Goal: Transaction & Acquisition: Purchase product/service

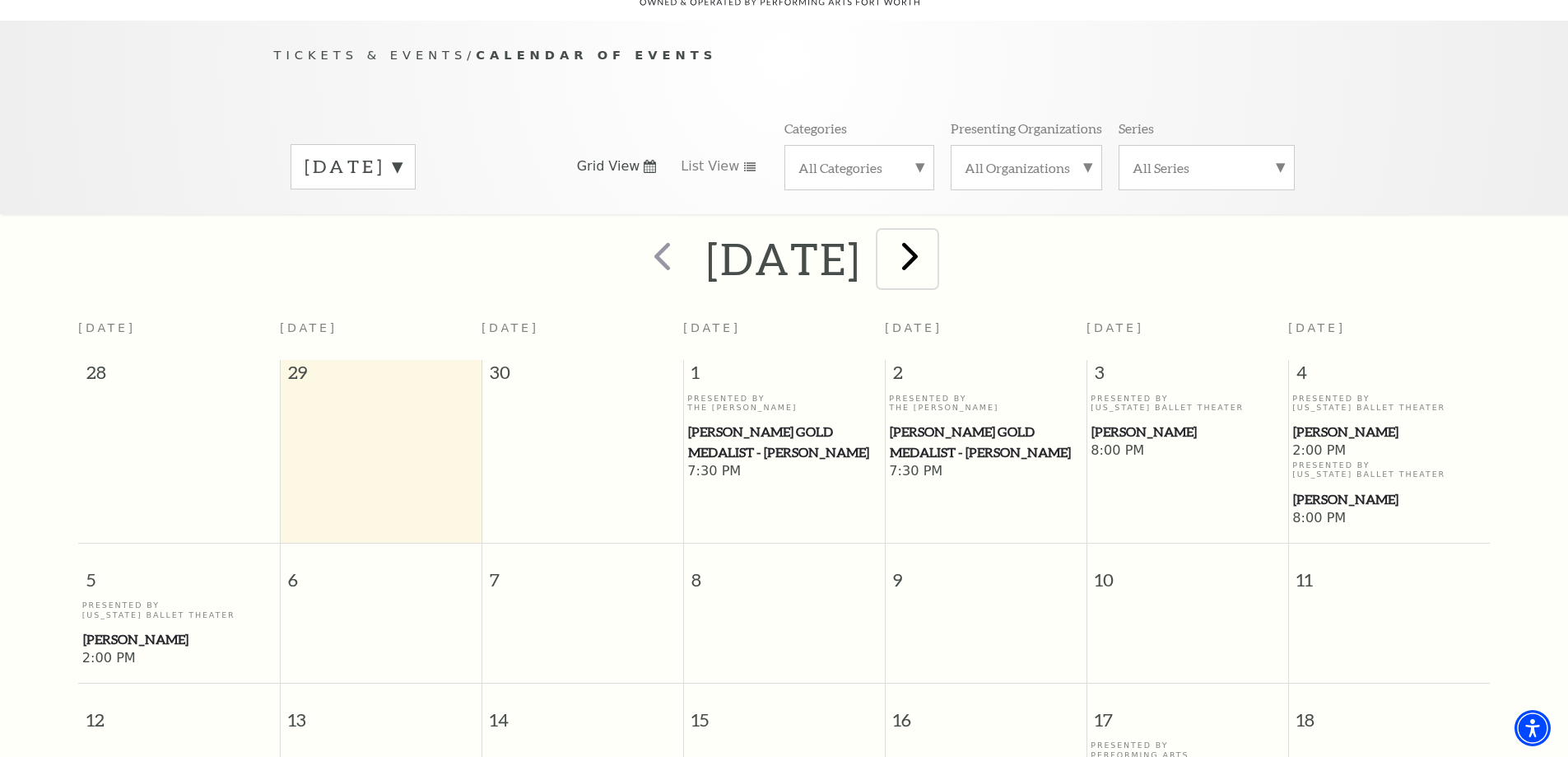
click at [934, 237] on span "next" at bounding box center [910, 255] width 47 height 47
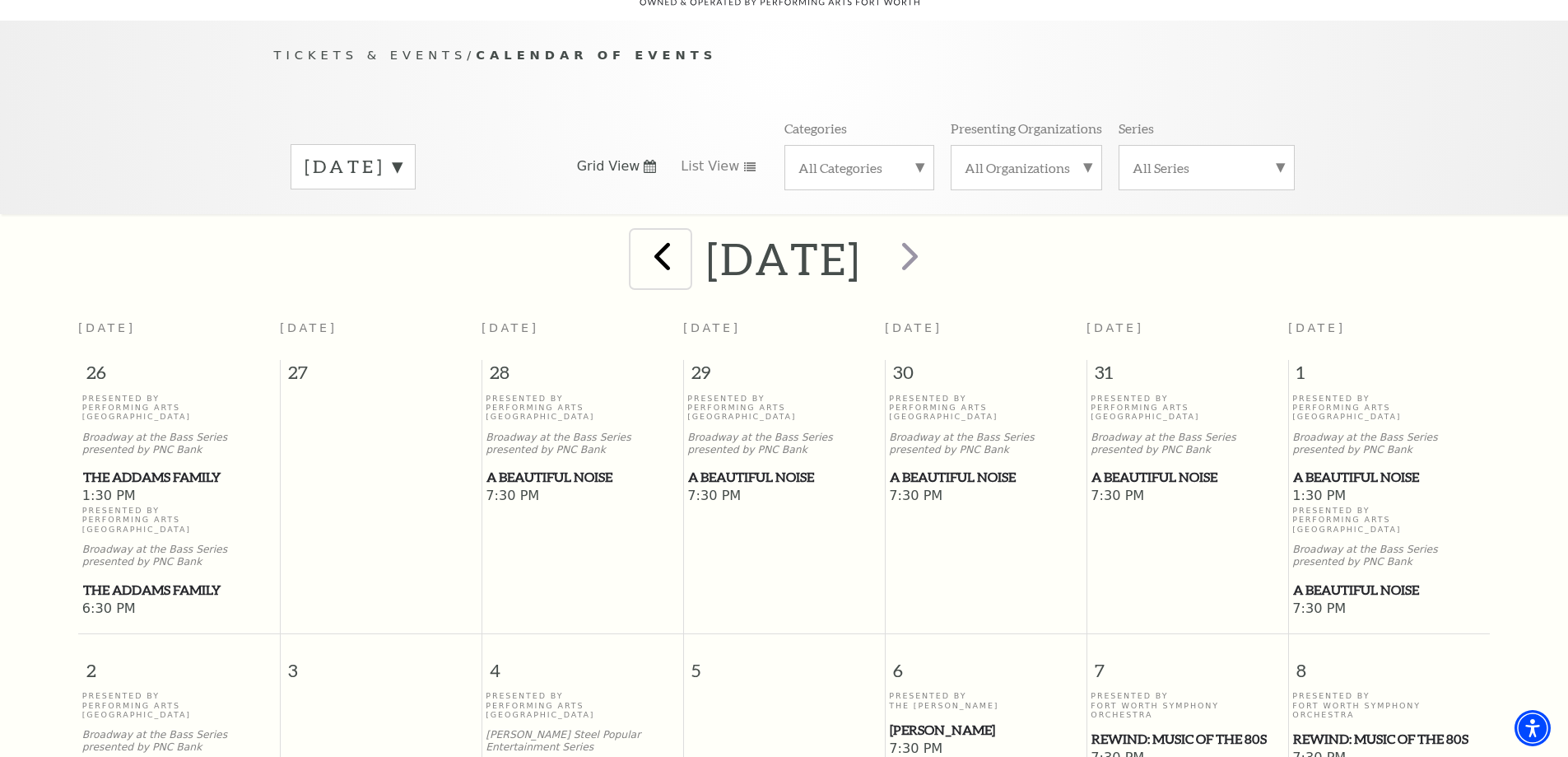
click at [639, 232] on span "prev" at bounding box center [662, 255] width 47 height 47
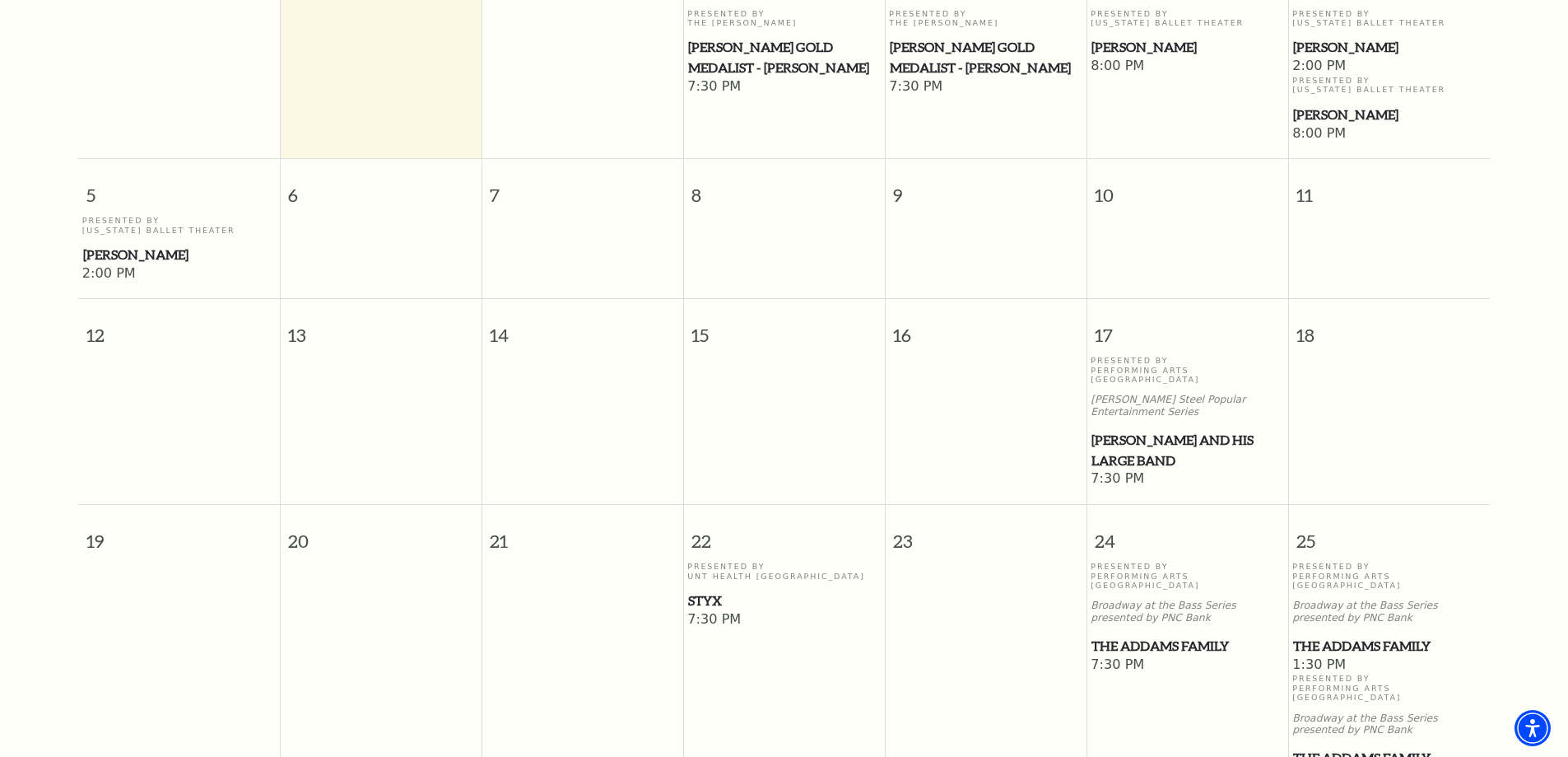
scroll to position [558, 0]
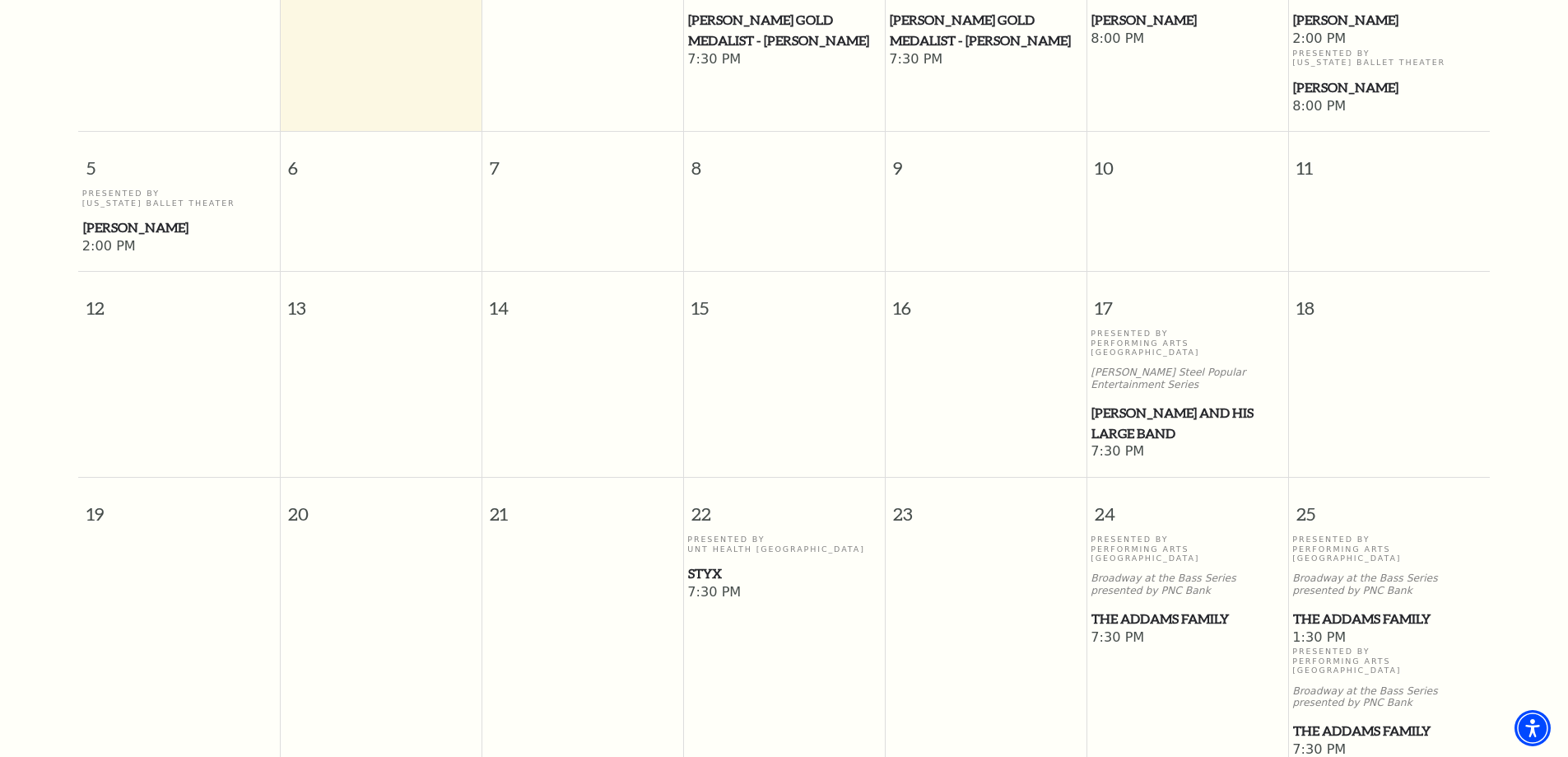
click at [1193, 402] on span "[PERSON_NAME] and his Large Band" at bounding box center [1188, 423] width 192 height 40
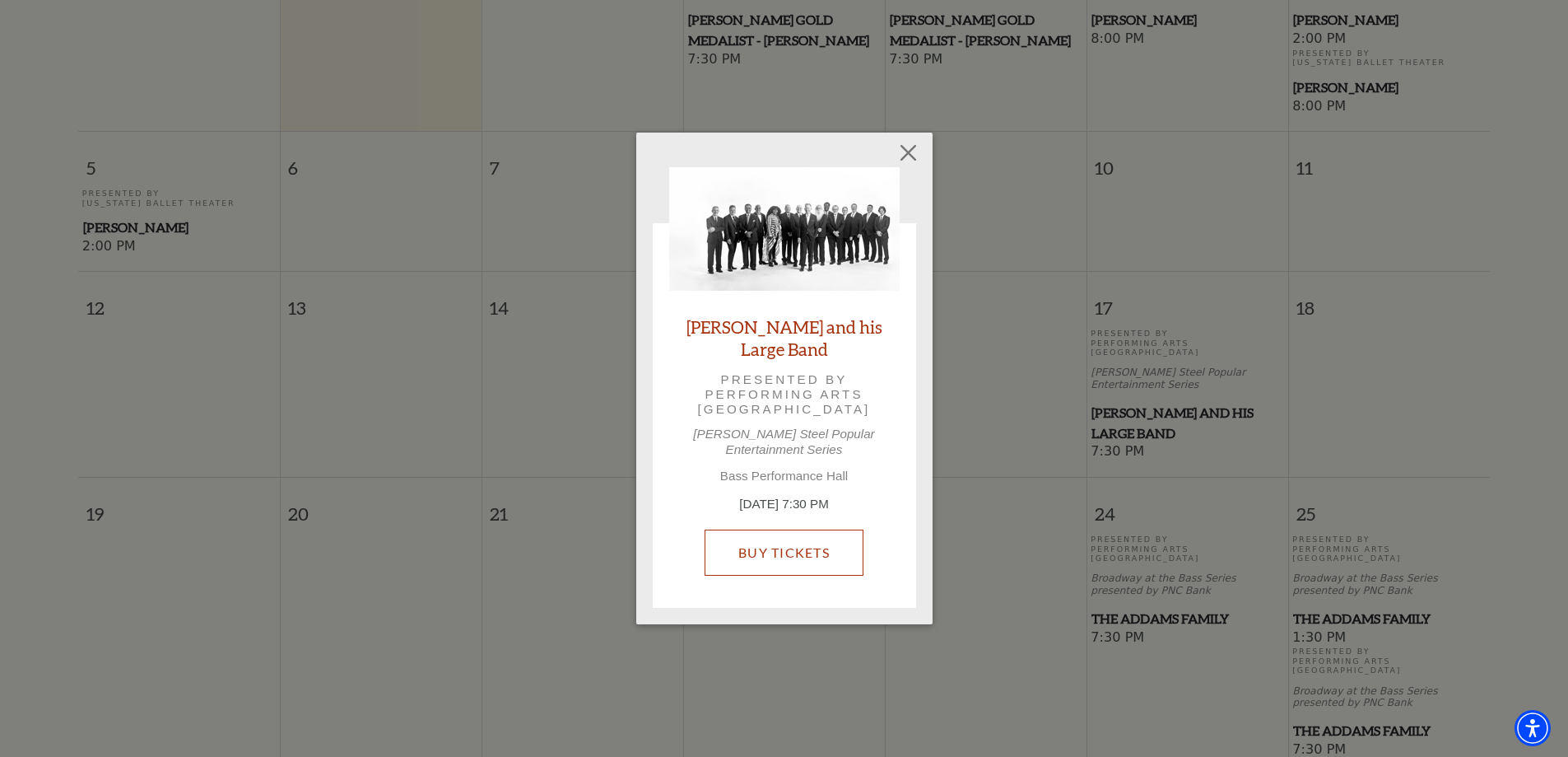
click at [772, 542] on link "Buy Tickets" at bounding box center [784, 553] width 159 height 46
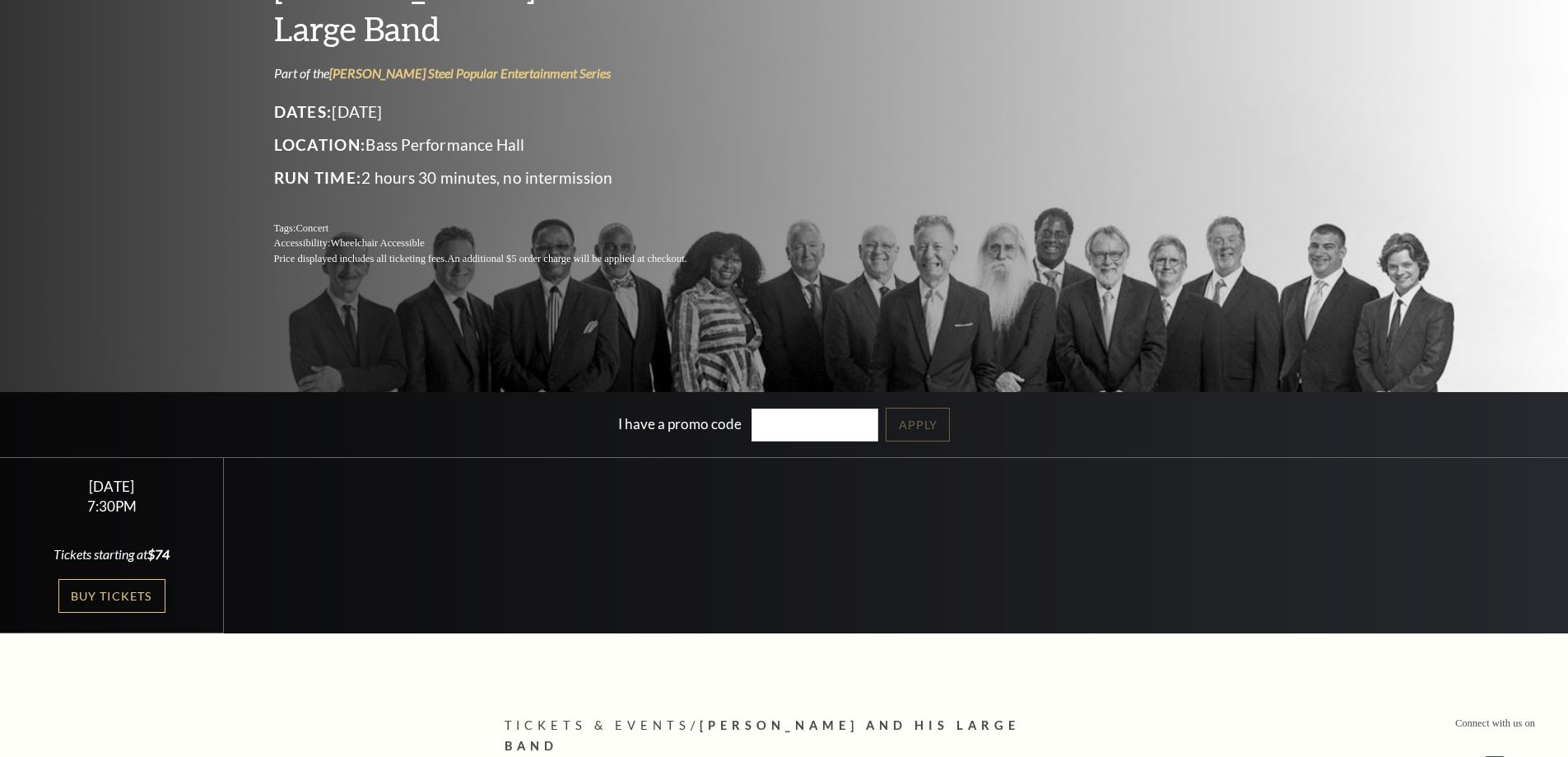
scroll to position [577, 0]
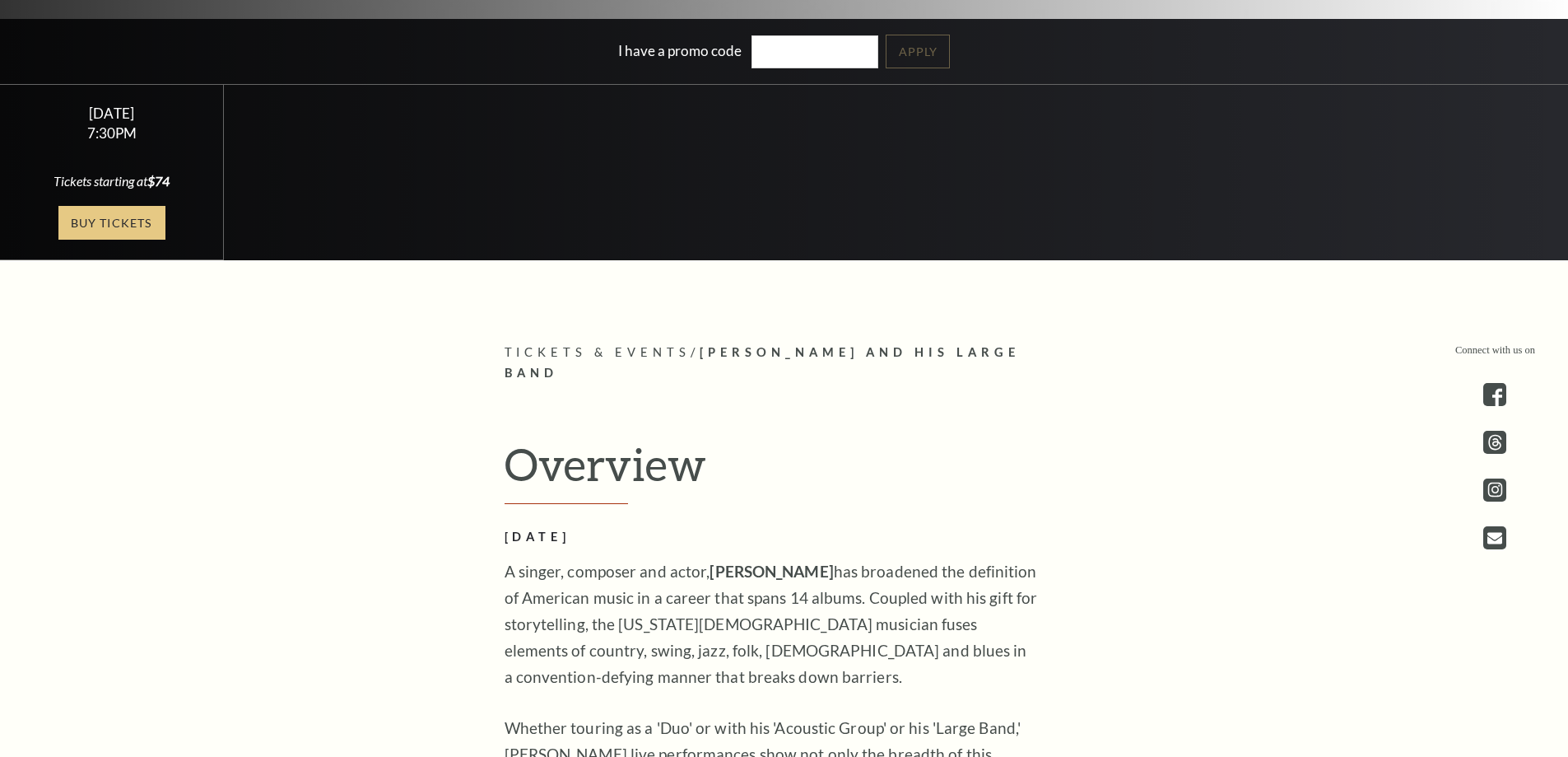
click at [122, 220] on link "Buy Tickets" at bounding box center [112, 222] width 107 height 34
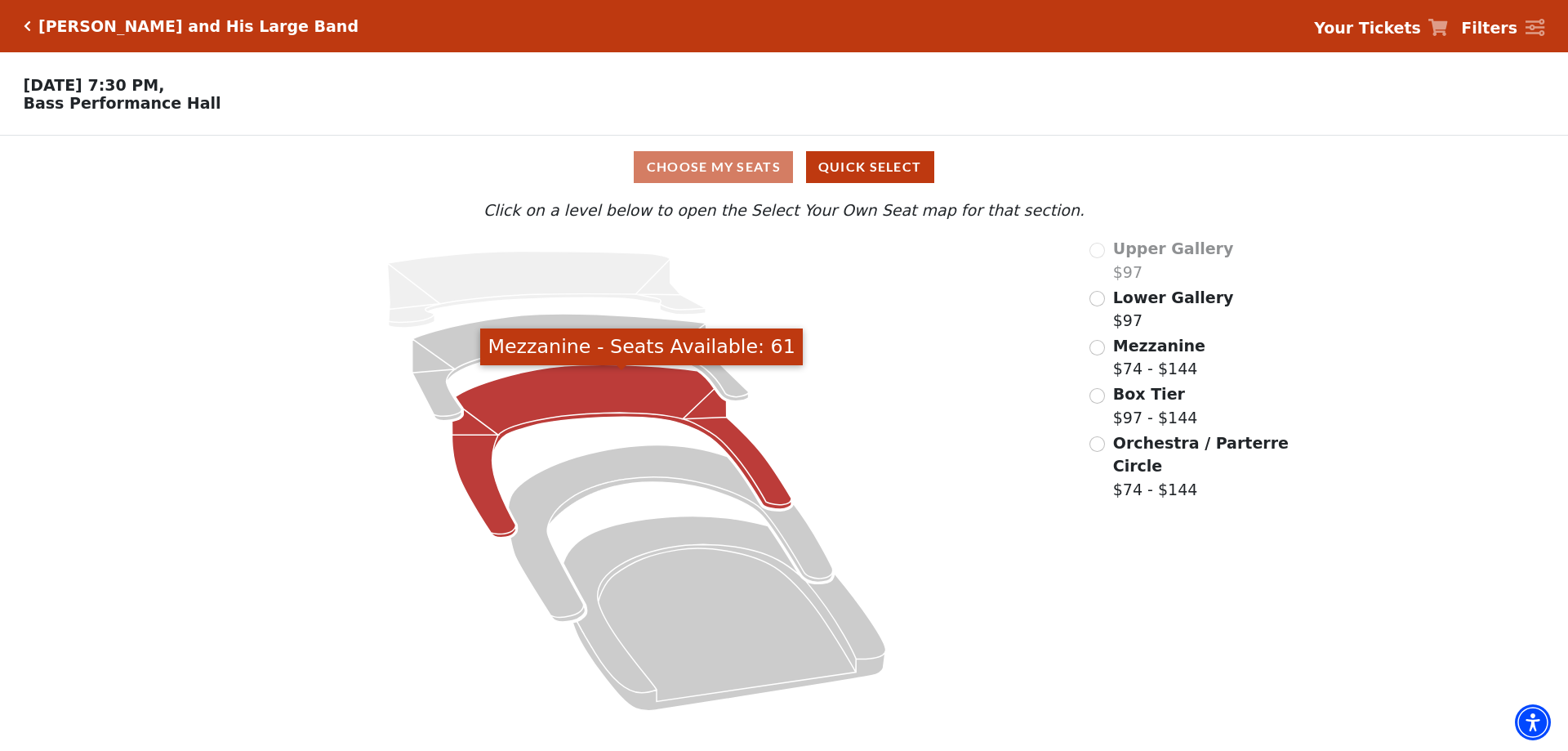
click at [598, 410] on icon "Mezzanine - Seats Available: 61" at bounding box center [622, 452] width 340 height 173
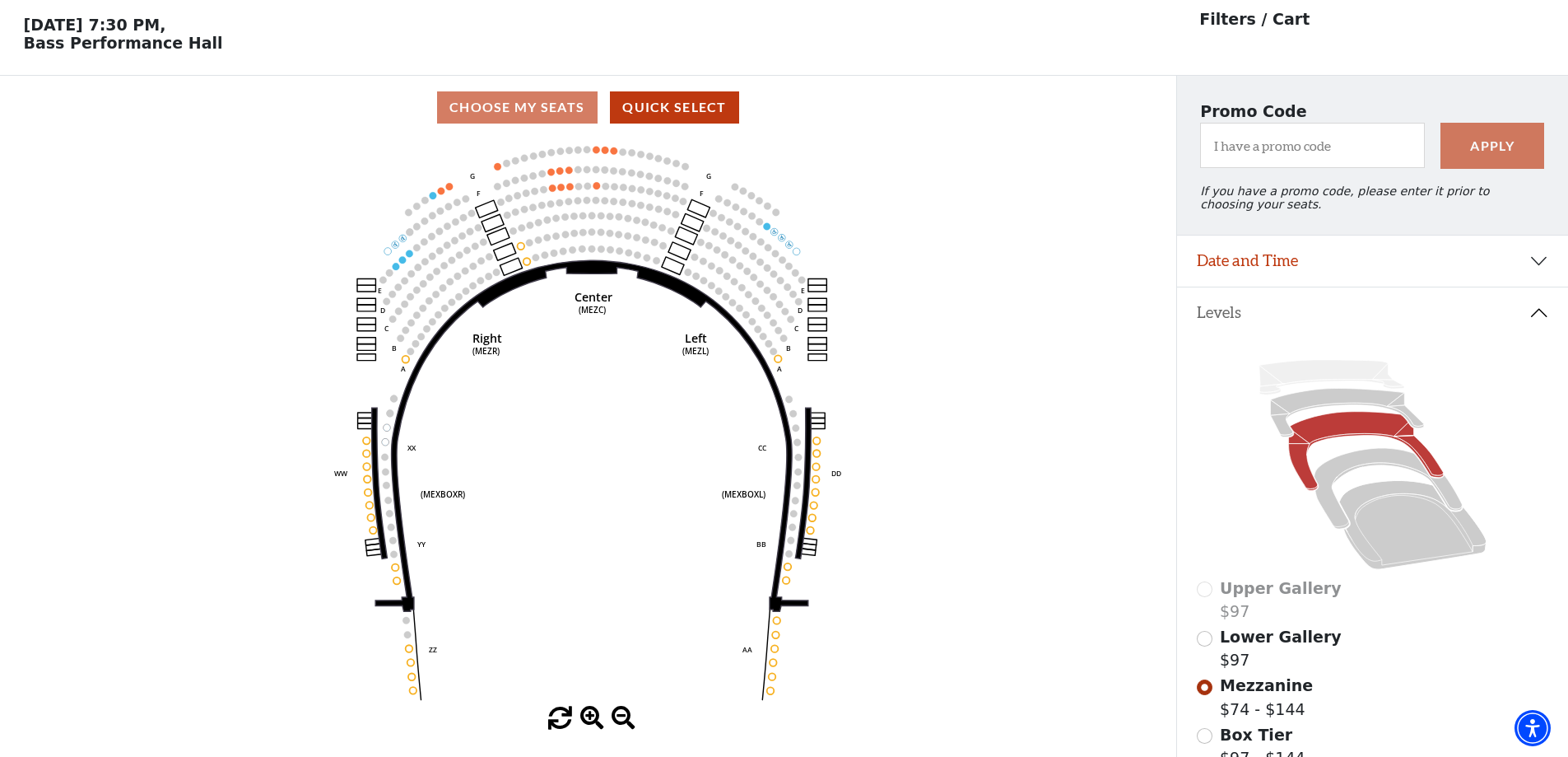
scroll to position [77, 0]
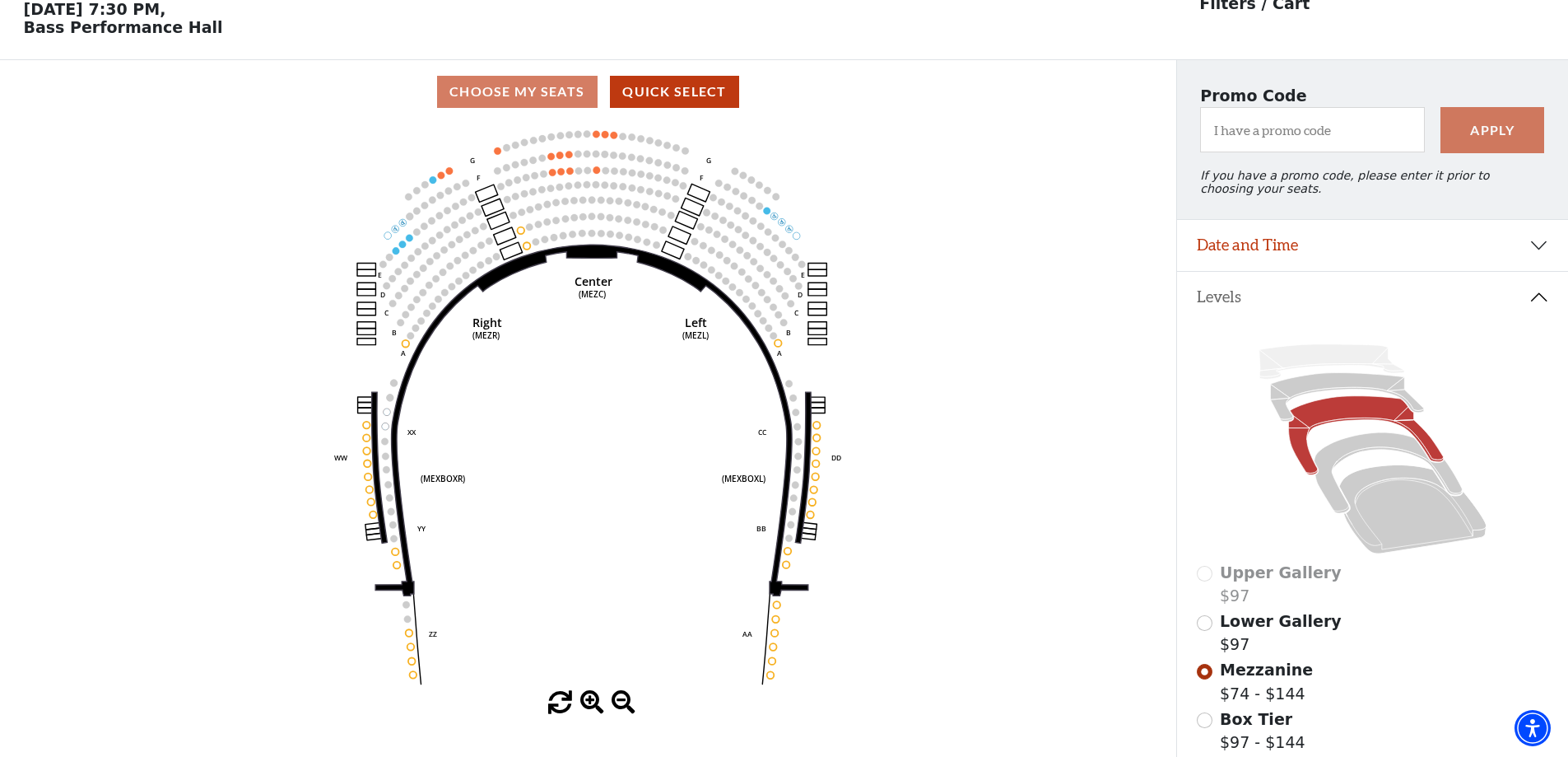
click at [601, 140] on icon "Center (MEZC) Right (MEZR) Left (MEZL) (MEXBOXR) (MEXBOXL) XX WW CC DD YY BB ZZ…" at bounding box center [587, 407] width 1058 height 567
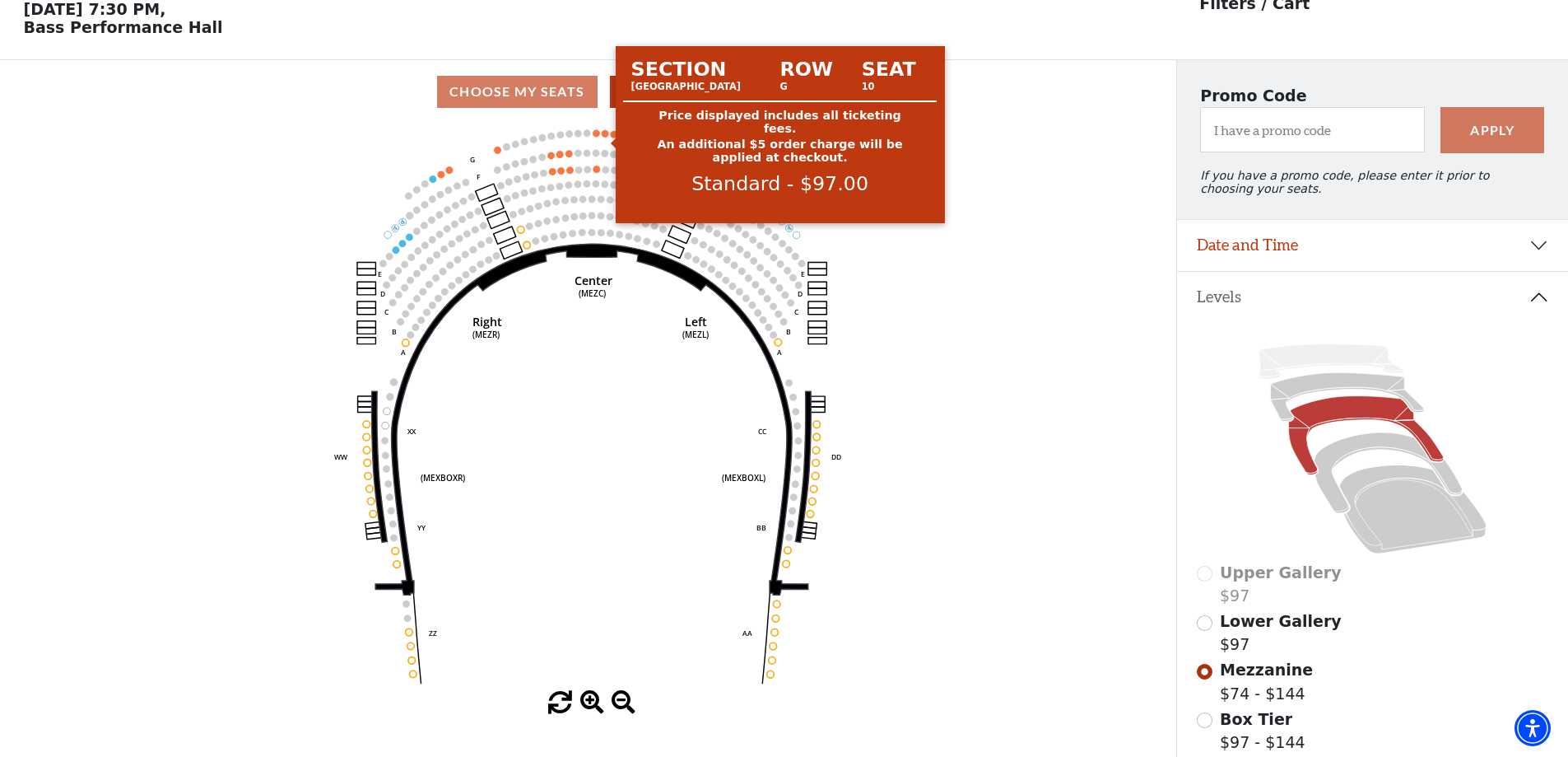
click at [604, 138] on circle at bounding box center [605, 134] width 8 height 8
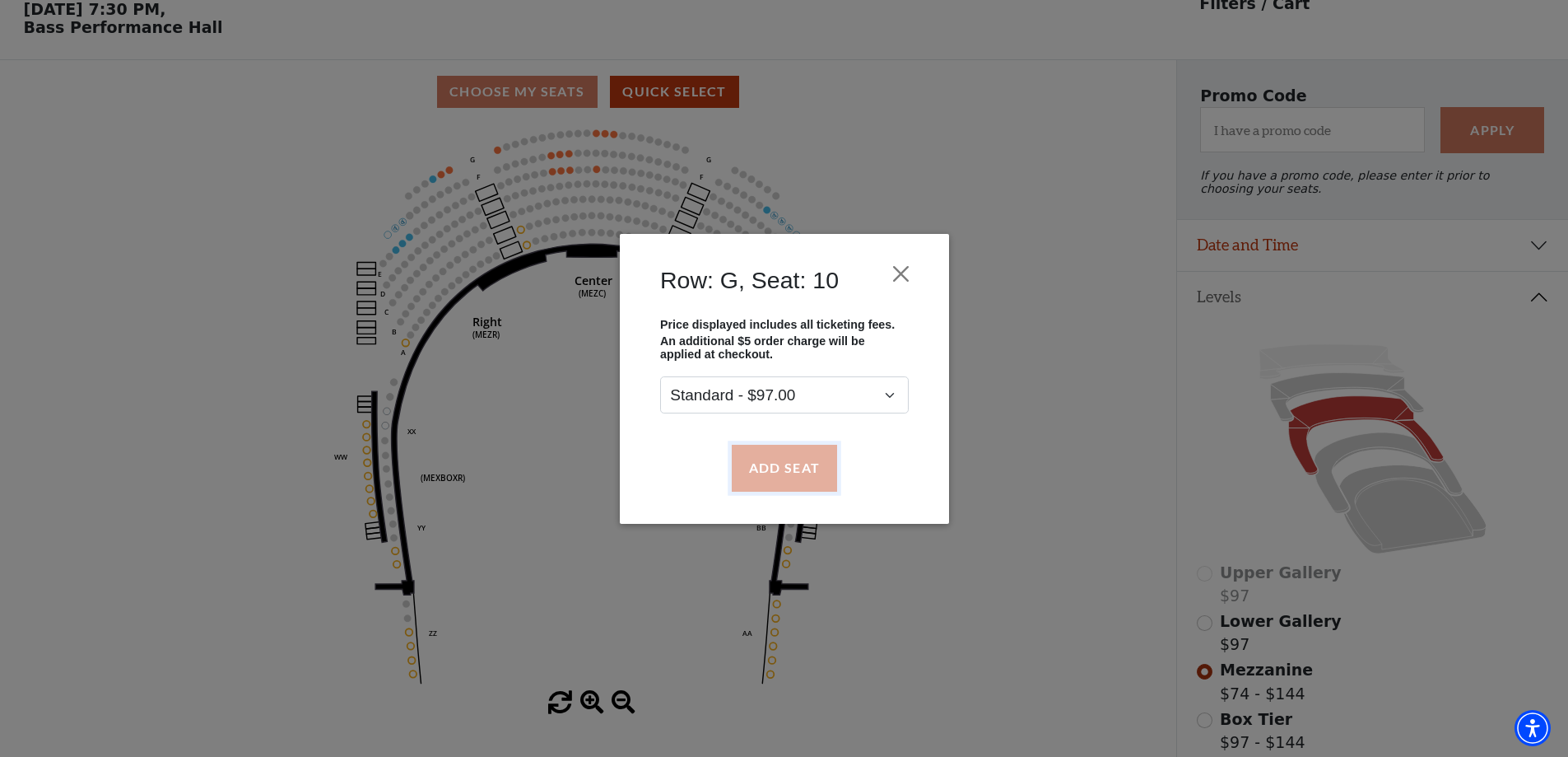
click at [766, 469] on button "Add Seat" at bounding box center [784, 468] width 105 height 46
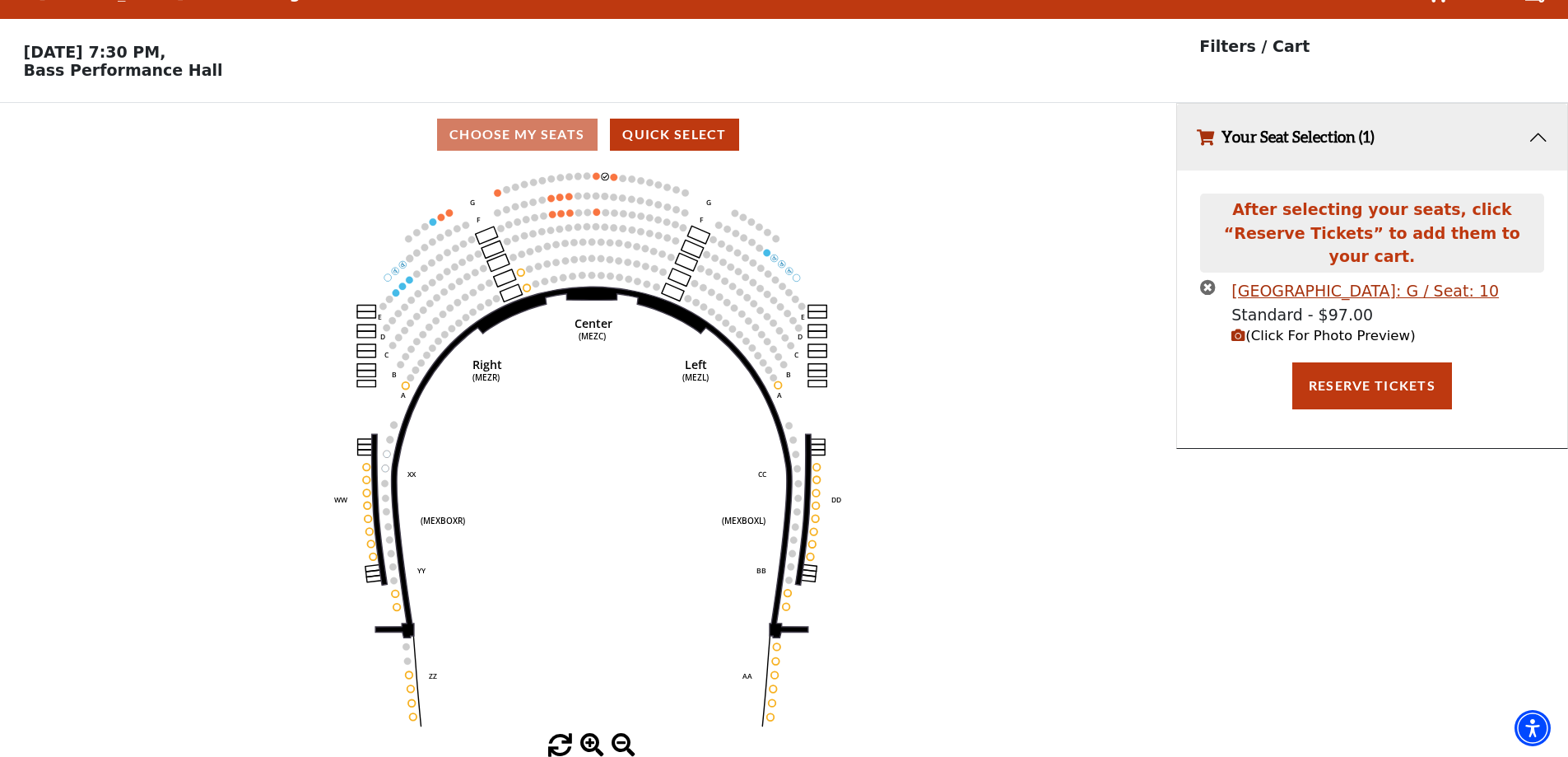
scroll to position [0, 0]
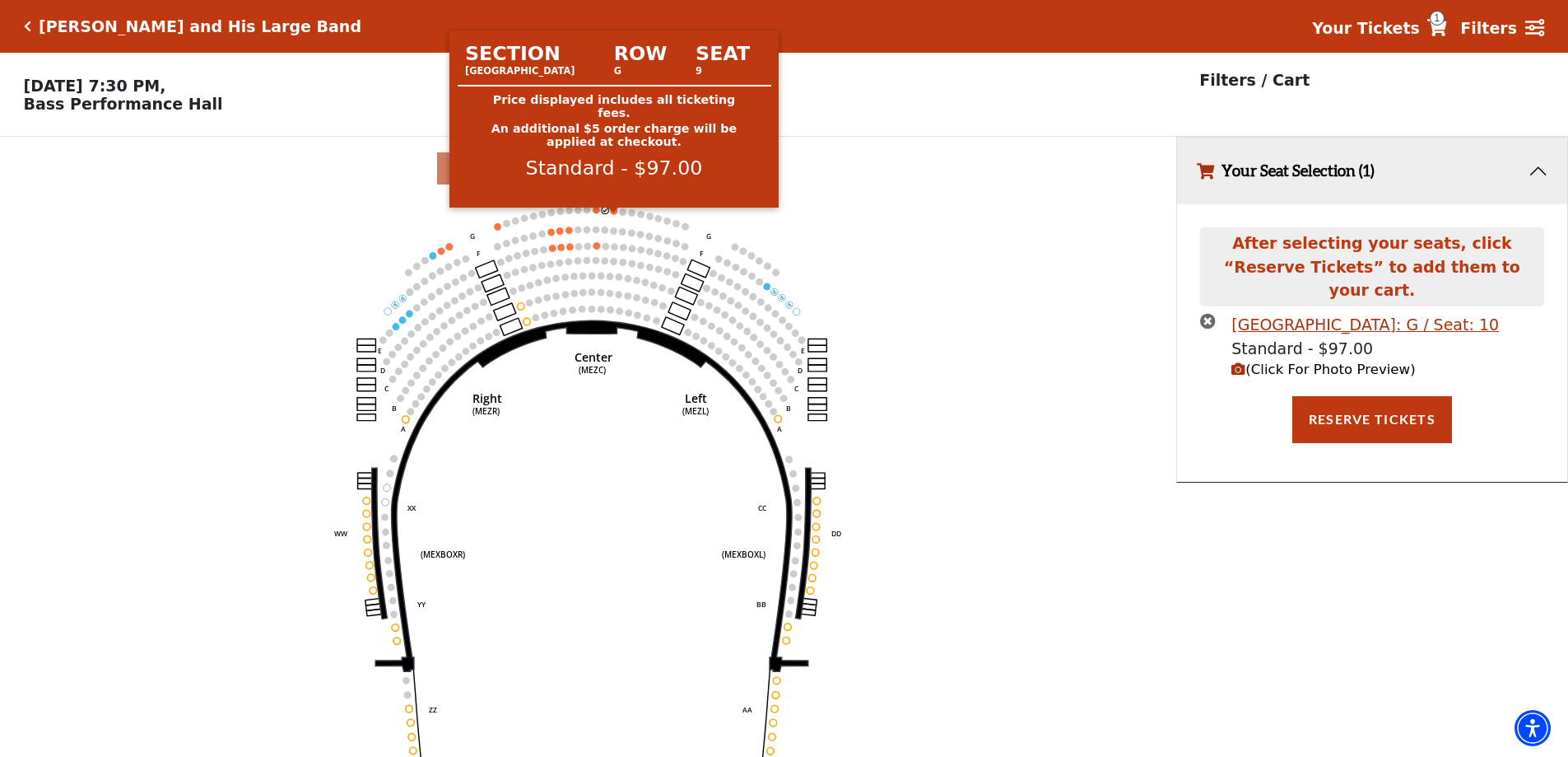
click at [614, 215] on circle at bounding box center [615, 212] width 8 height 8
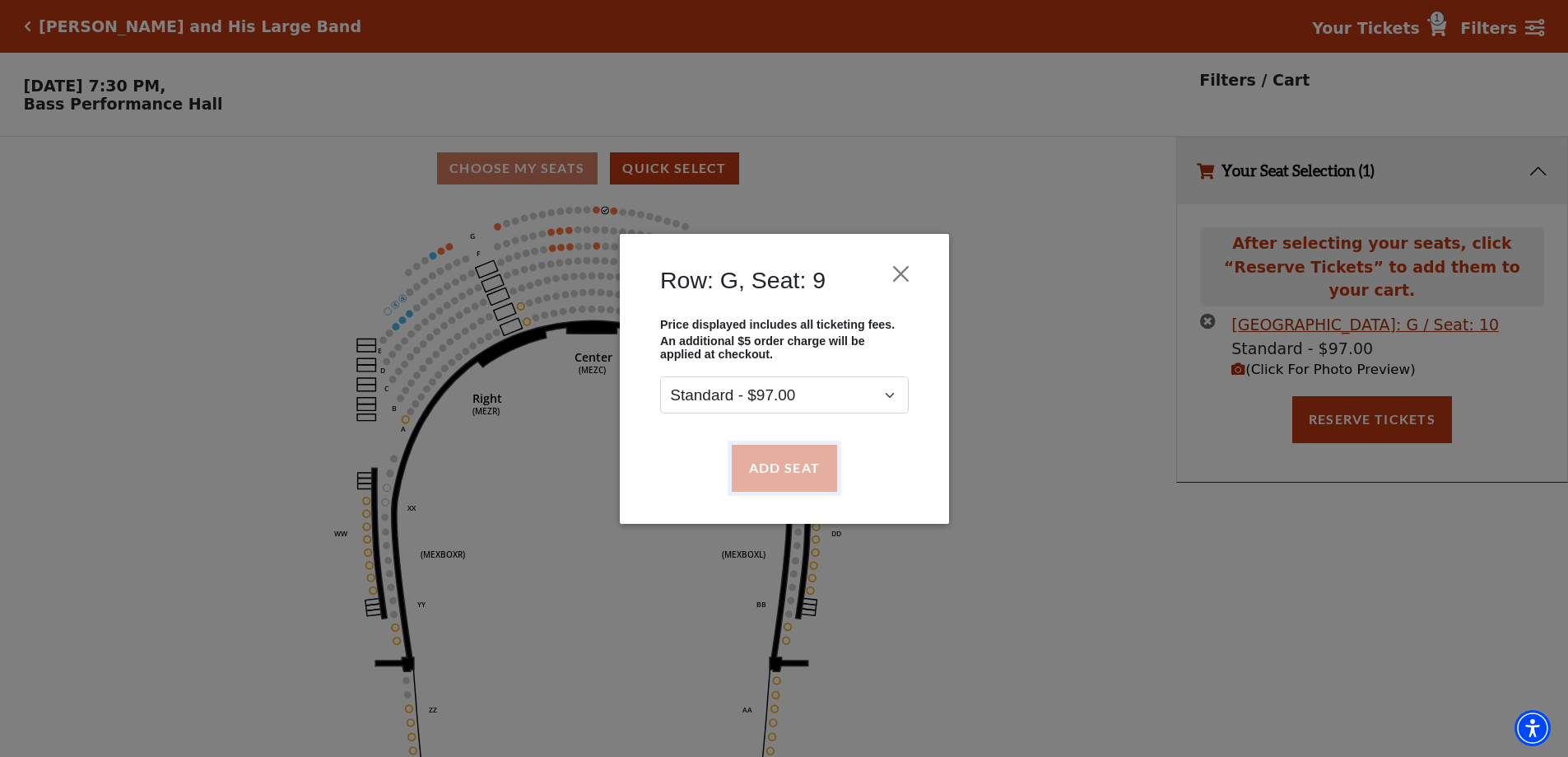
click at [789, 473] on button "Add Seat" at bounding box center [784, 468] width 105 height 46
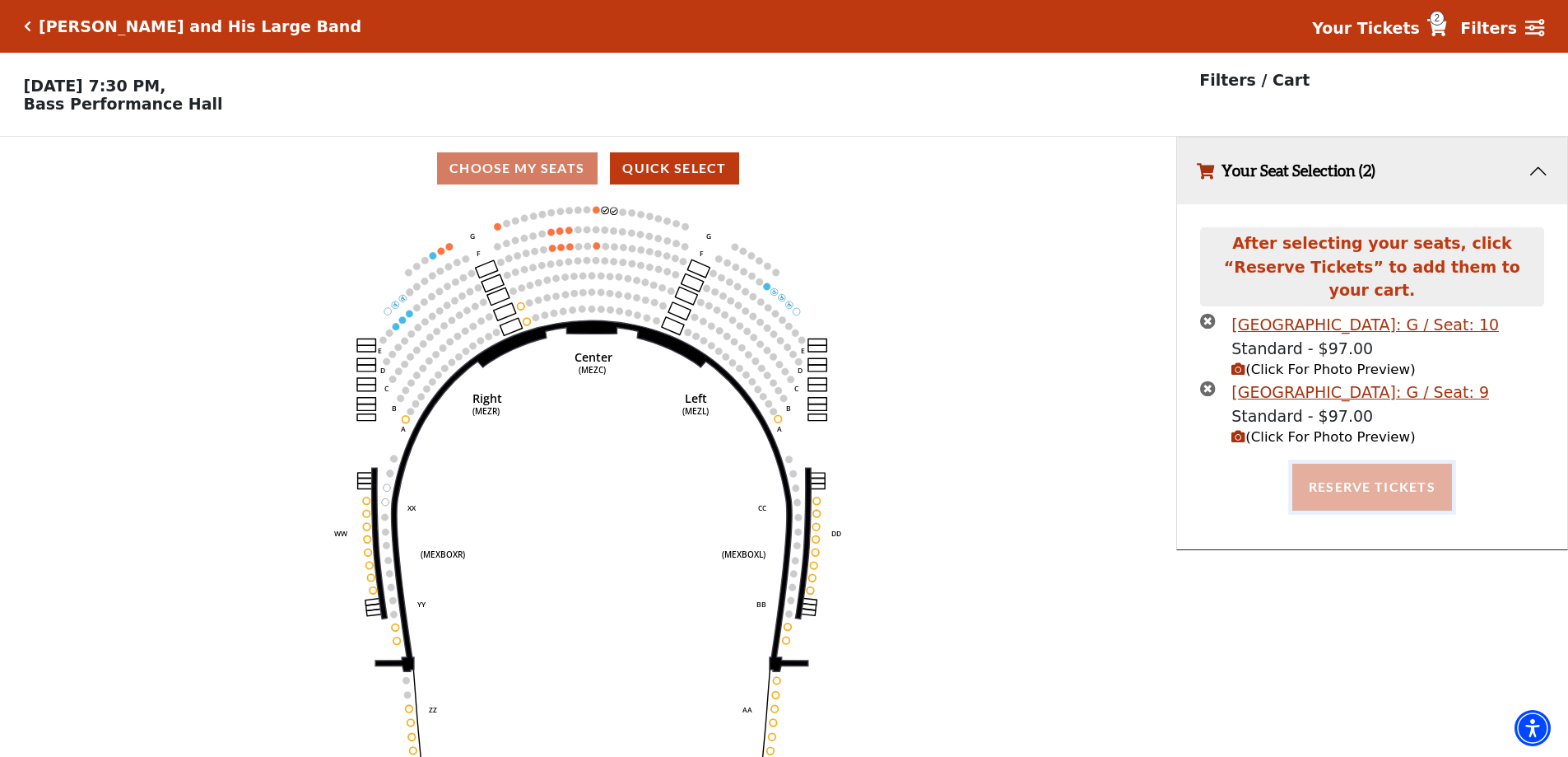
click at [1356, 464] on button "Reserve Tickets" at bounding box center [1372, 487] width 160 height 46
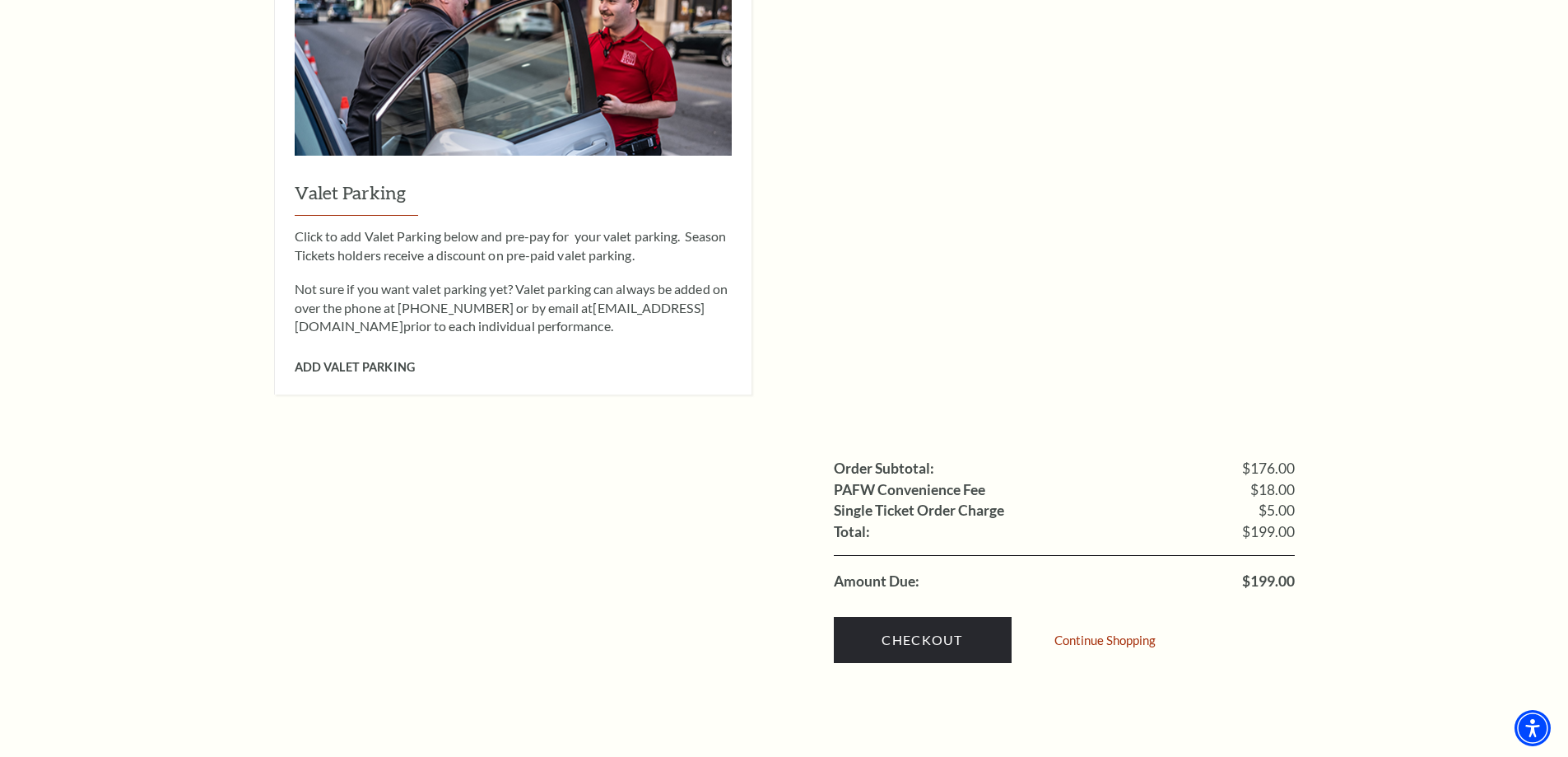
scroll to position [1482, 0]
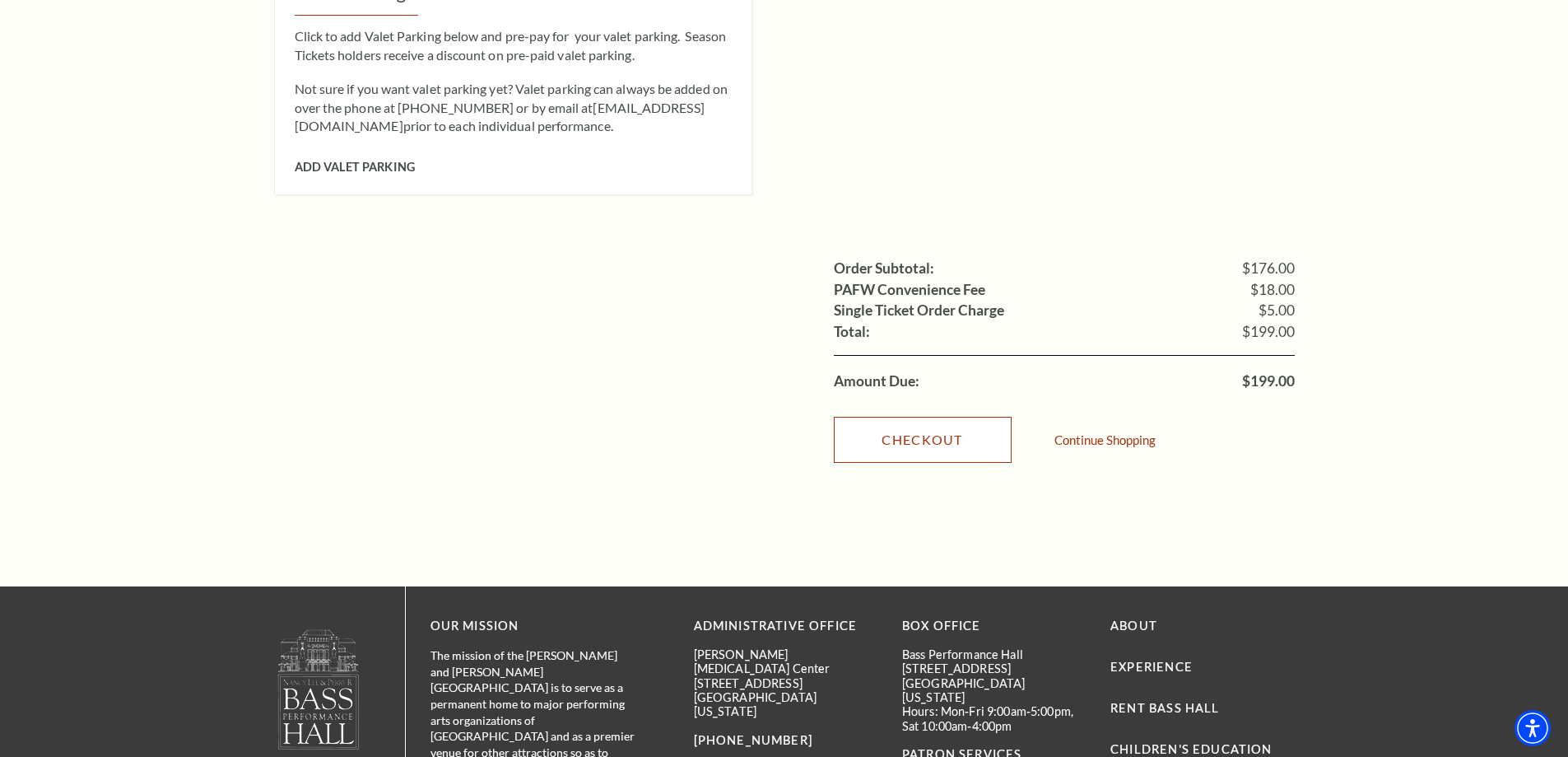
click at [885, 417] on link "Checkout" at bounding box center [923, 440] width 178 height 46
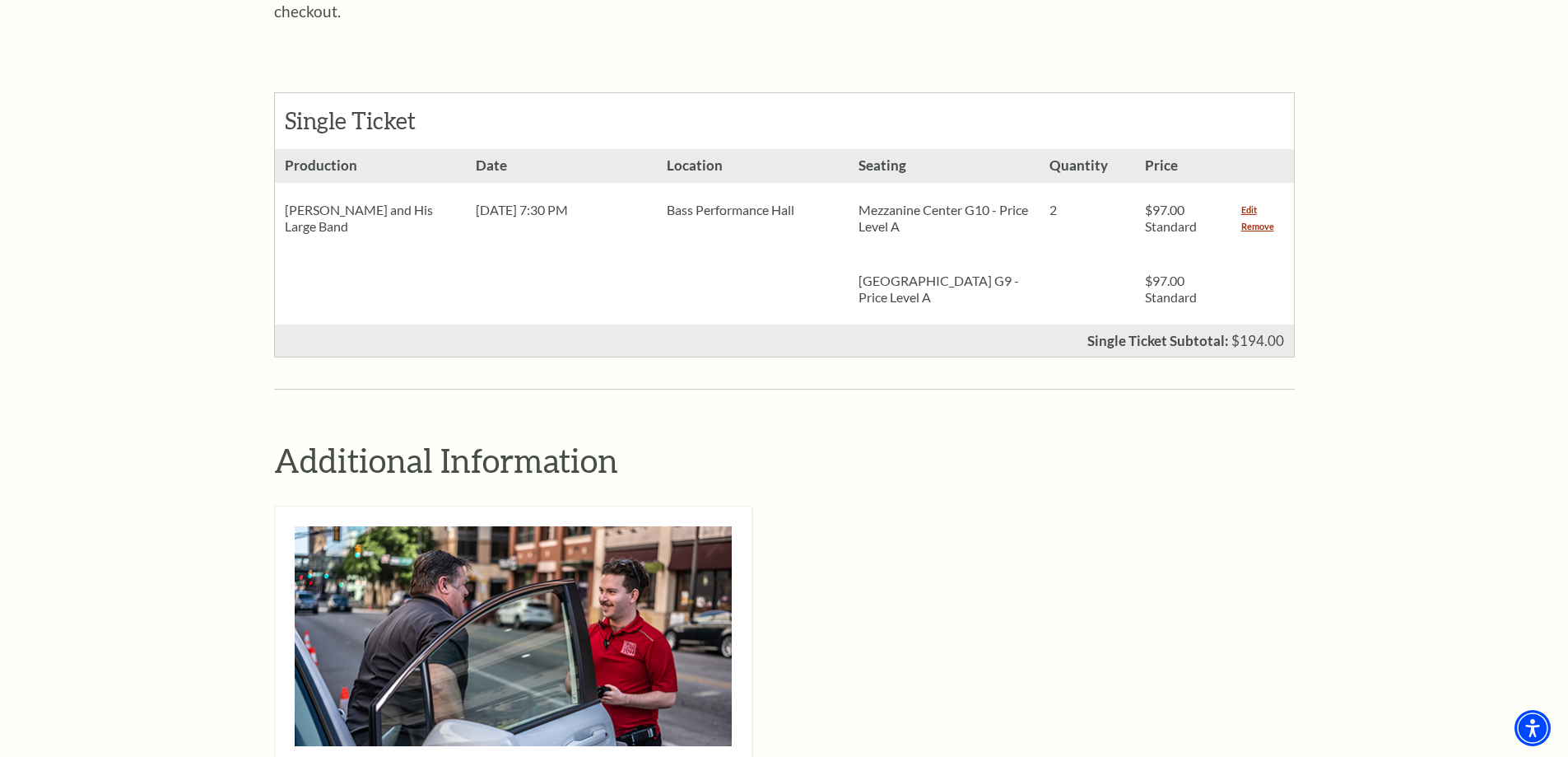
scroll to position [412, 0]
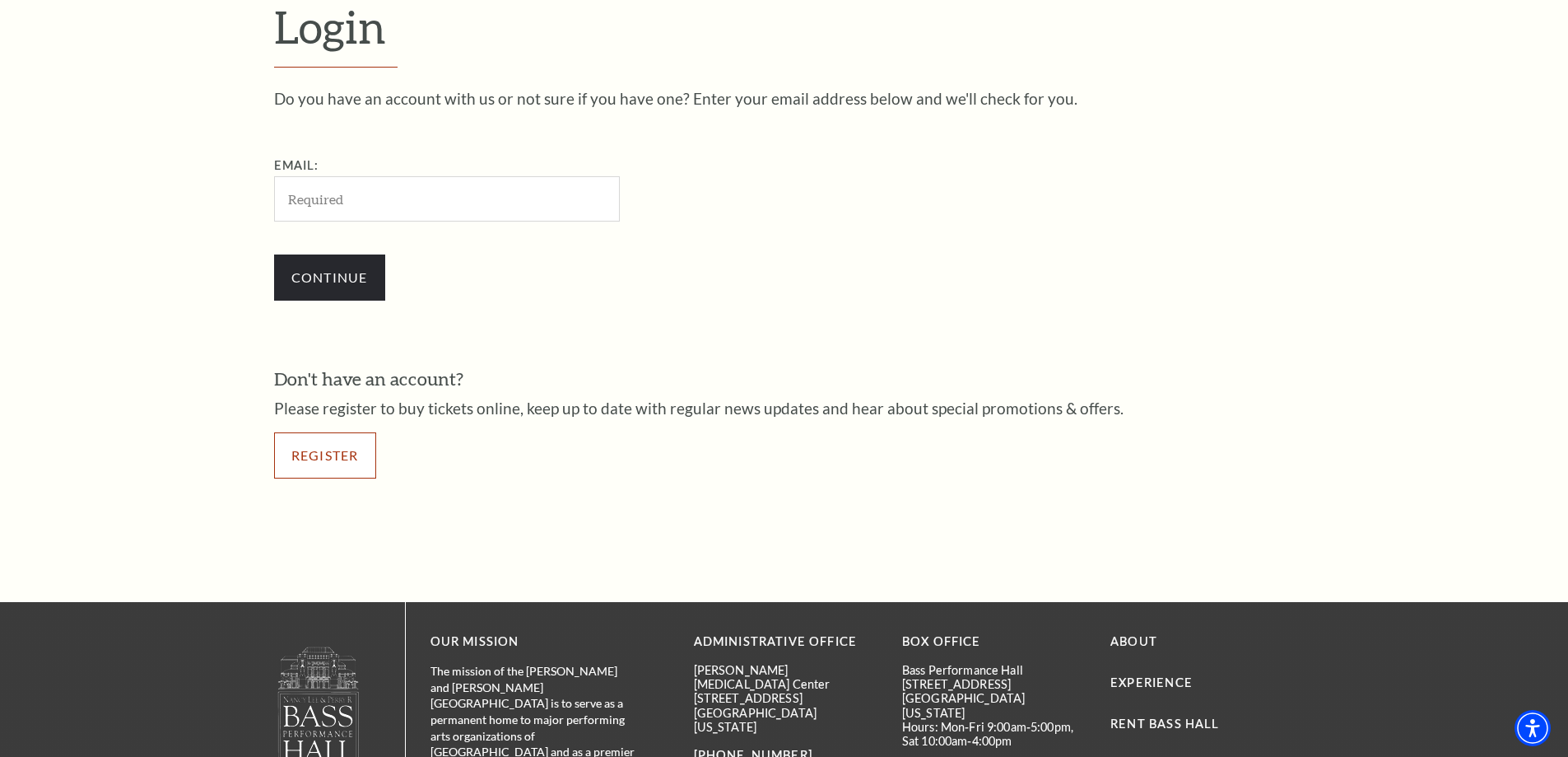
click at [327, 458] on link "Register" at bounding box center [325, 455] width 102 height 46
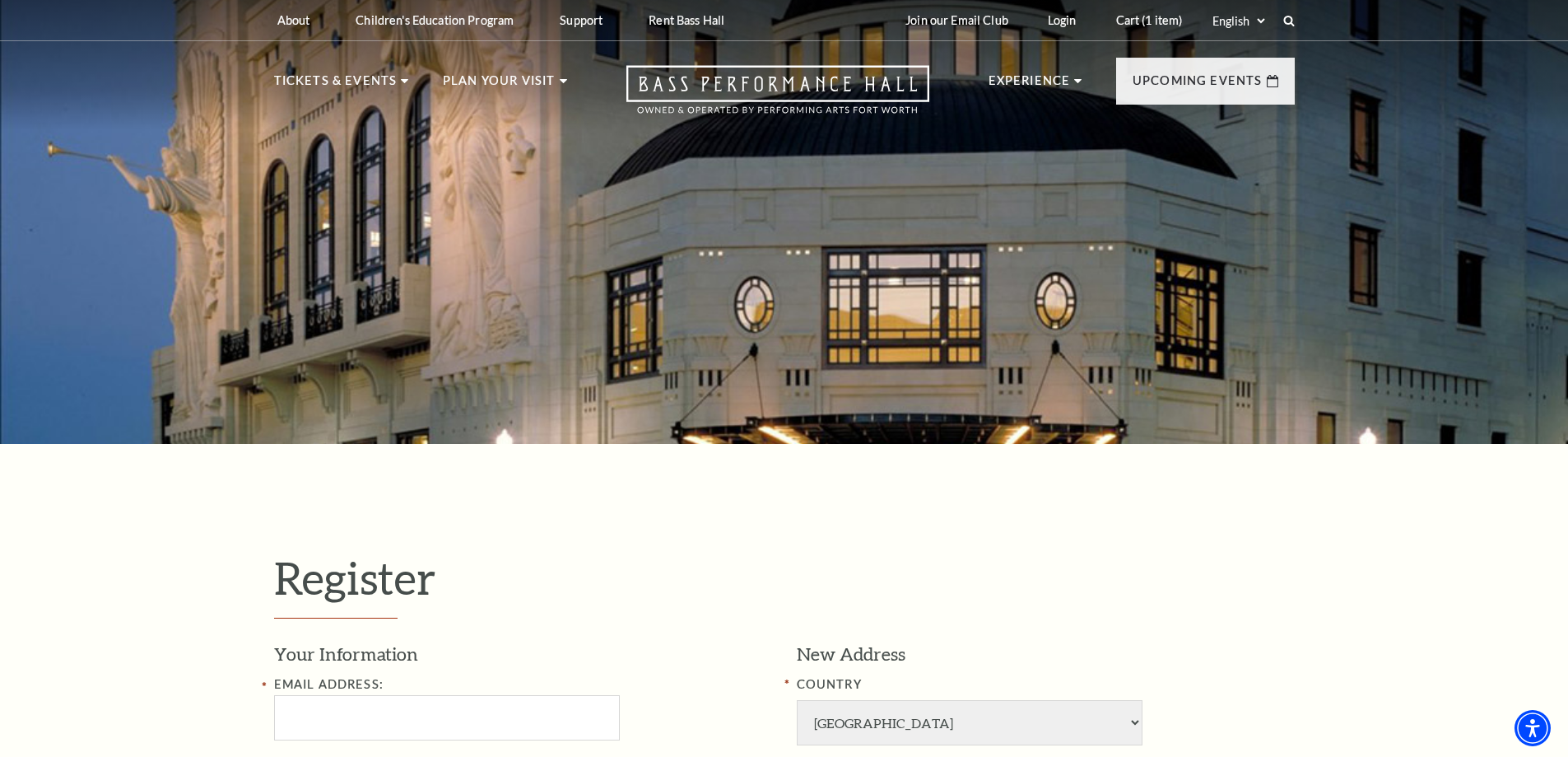
select select "1"
select select "TX"
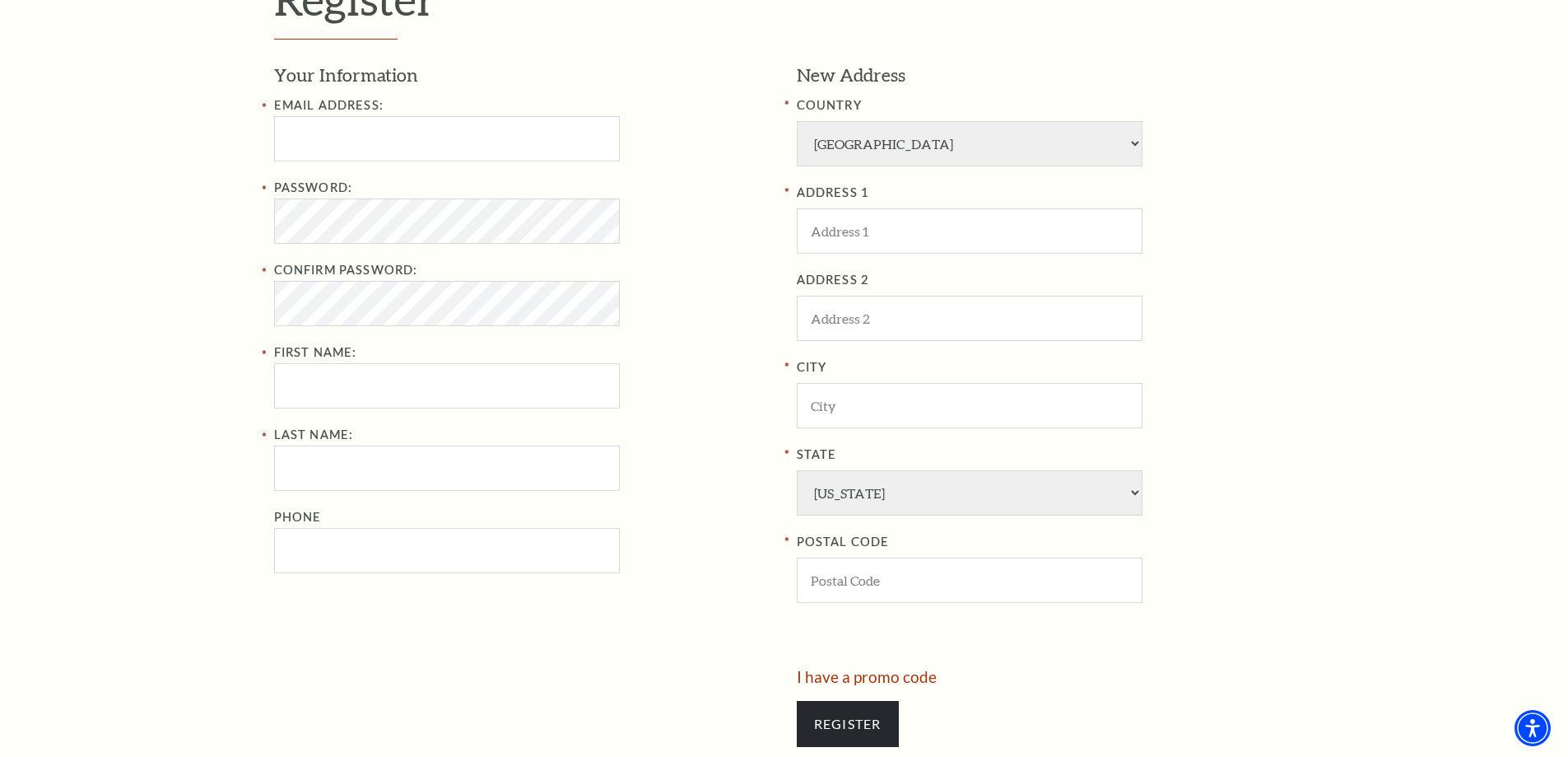
scroll to position [577, 0]
click at [431, 146] on input "Email Address:" at bounding box center [446, 141] width 346 height 45
paste input "olulokub708@gmail.com"
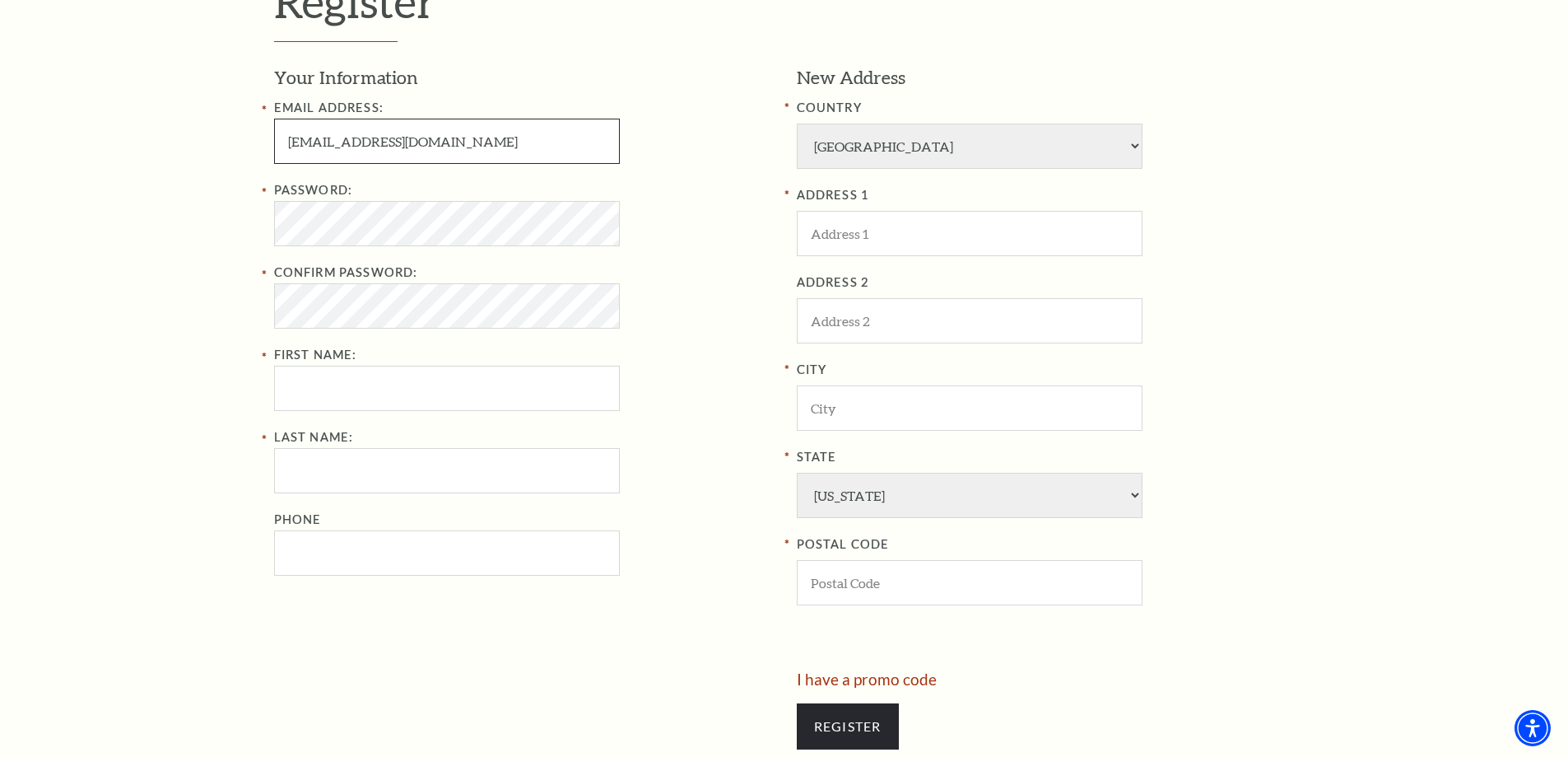
type input "olulokub708@gmail.com"
click at [405, 390] on input "First Name:" at bounding box center [446, 388] width 346 height 45
paste input "Steven Lucas"
drag, startPoint x: 331, startPoint y: 390, endPoint x: 619, endPoint y: 453, distance: 294.8
click at [610, 446] on div "Email Address: olulokub708@gmail.com Password: Confirm Password: First Name: St…" at bounding box center [523, 336] width 498 height 478
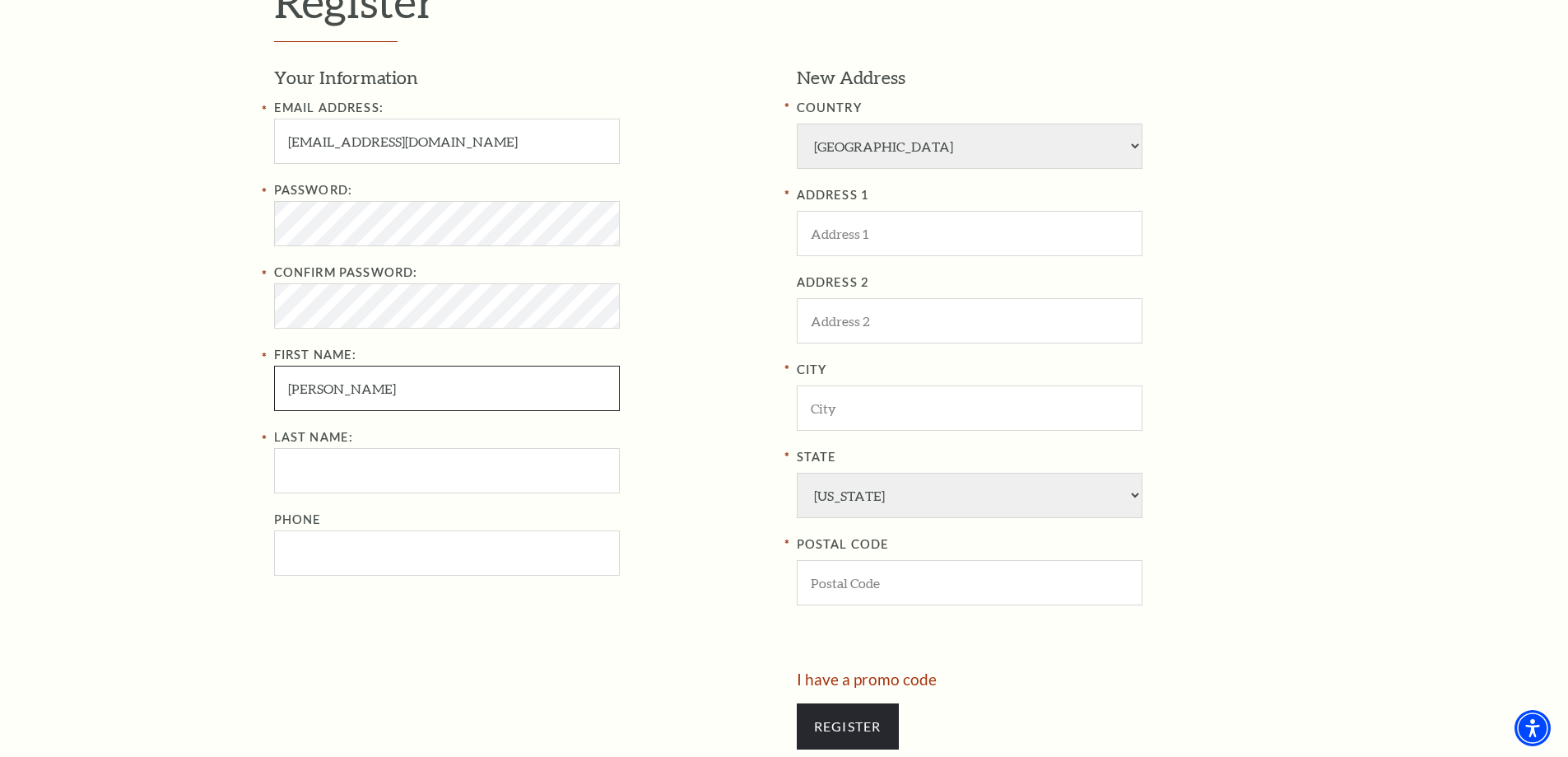
type input "Steven"
click at [355, 477] on input "Last Name:" at bounding box center [446, 470] width 346 height 45
paste input "Lucas"
type input "Lucas"
click at [384, 401] on input "Steven" at bounding box center [446, 388] width 346 height 45
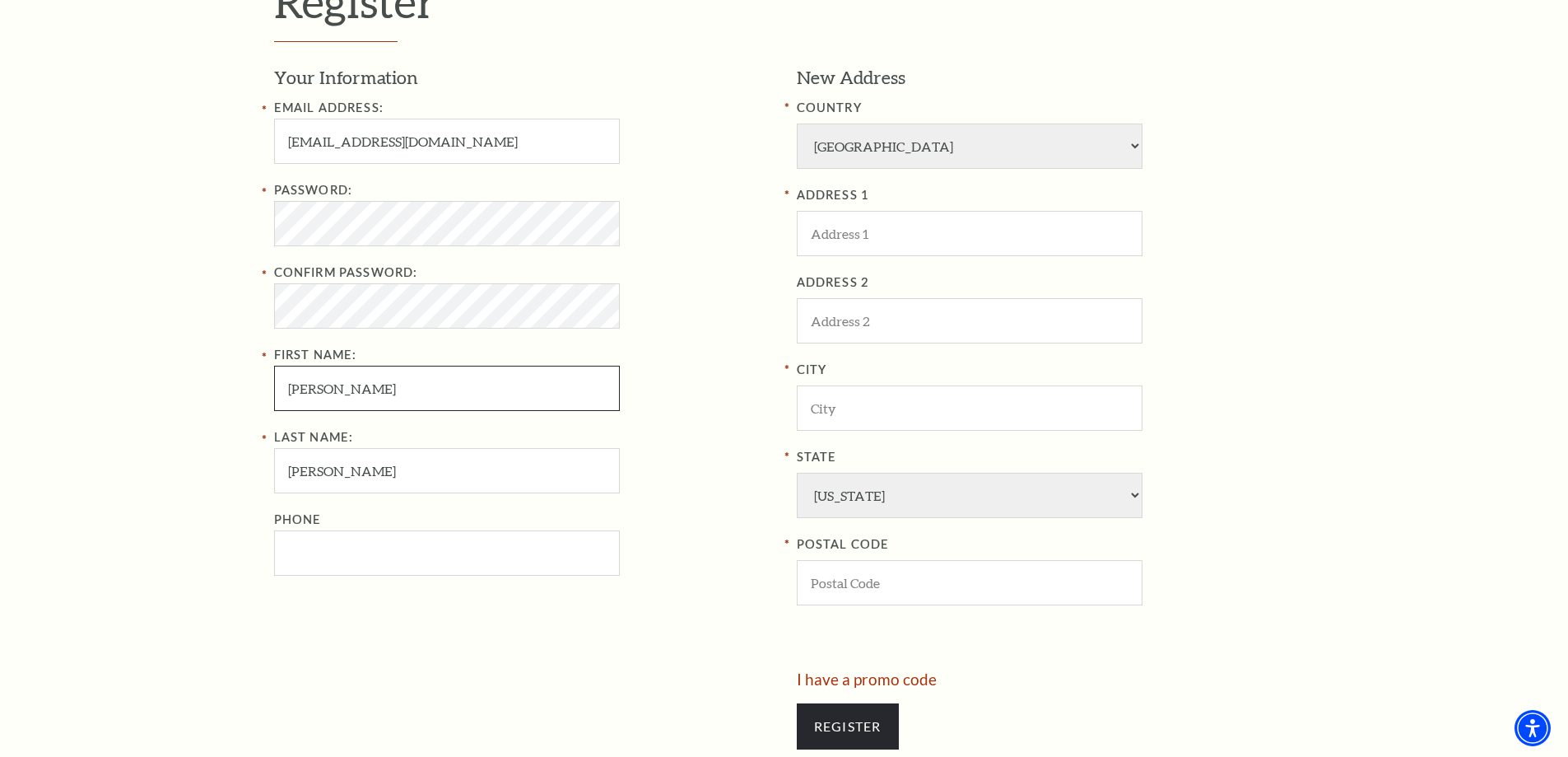
type input "Steven"
click at [412, 555] on input "Phone" at bounding box center [446, 553] width 346 height 45
paste input "8172042206"
type input "817-204-2206"
click at [935, 237] on input "ADDRESS 1" at bounding box center [969, 233] width 346 height 45
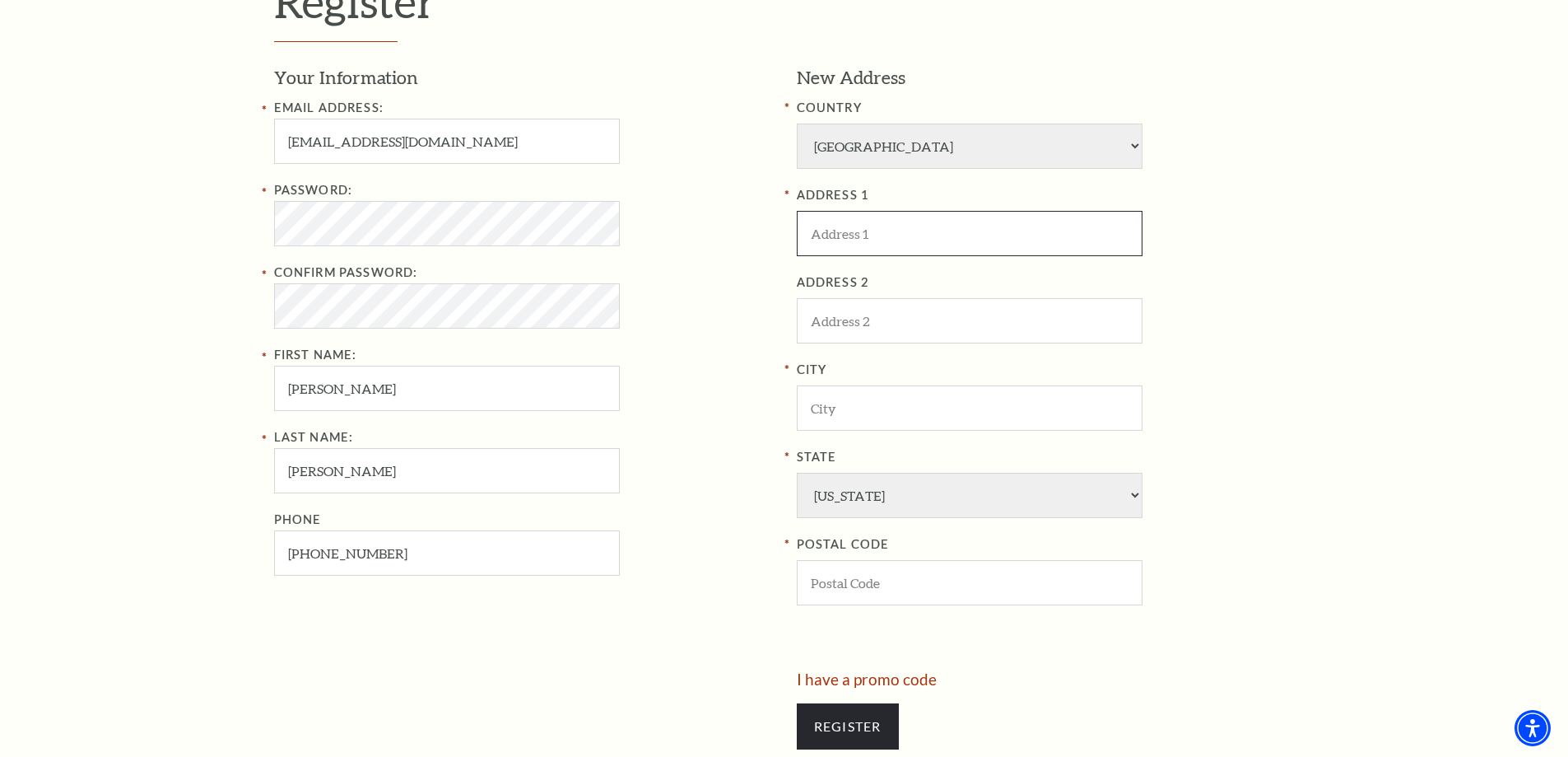
paste input "[STREET_ADDRESS]"
type input "[STREET_ADDRESS]"
click at [863, 401] on input "City" at bounding box center [969, 407] width 346 height 45
paste input "Fort Worth"
type input "Fort Worth"
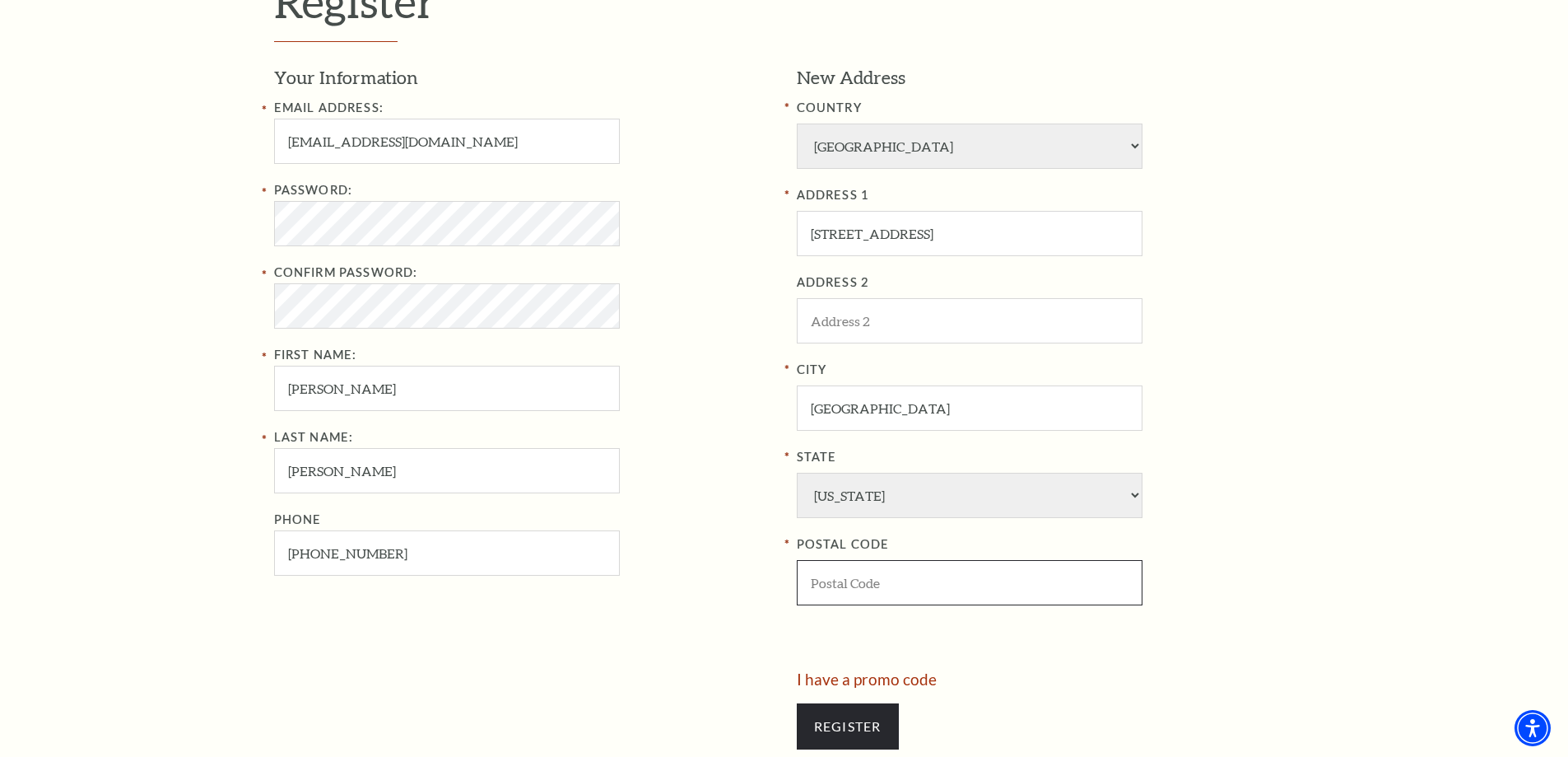
click at [880, 564] on input "POSTAL CODE" at bounding box center [969, 582] width 346 height 45
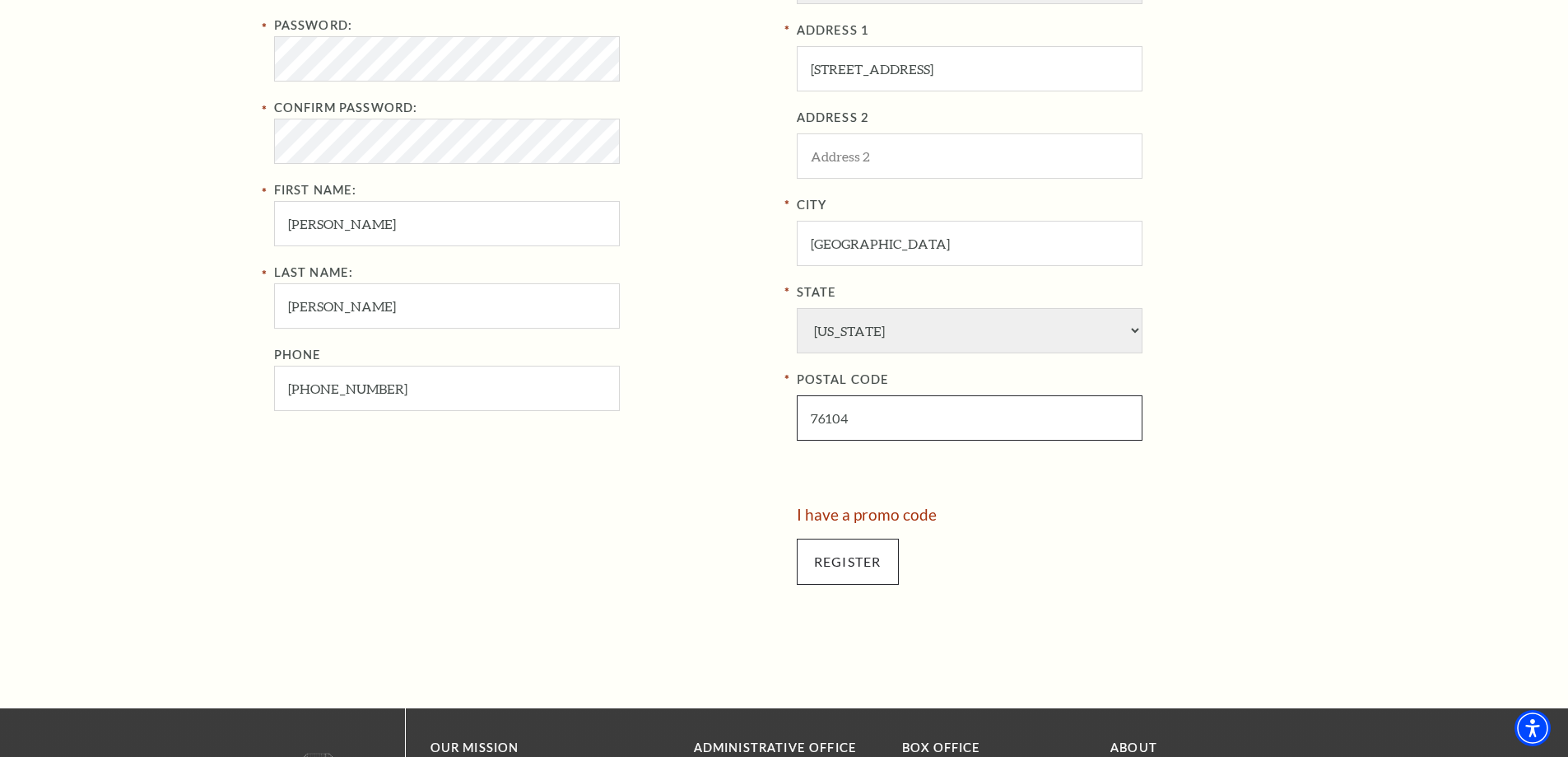
type input "76104"
click at [855, 560] on input "Register" at bounding box center [848, 562] width 102 height 46
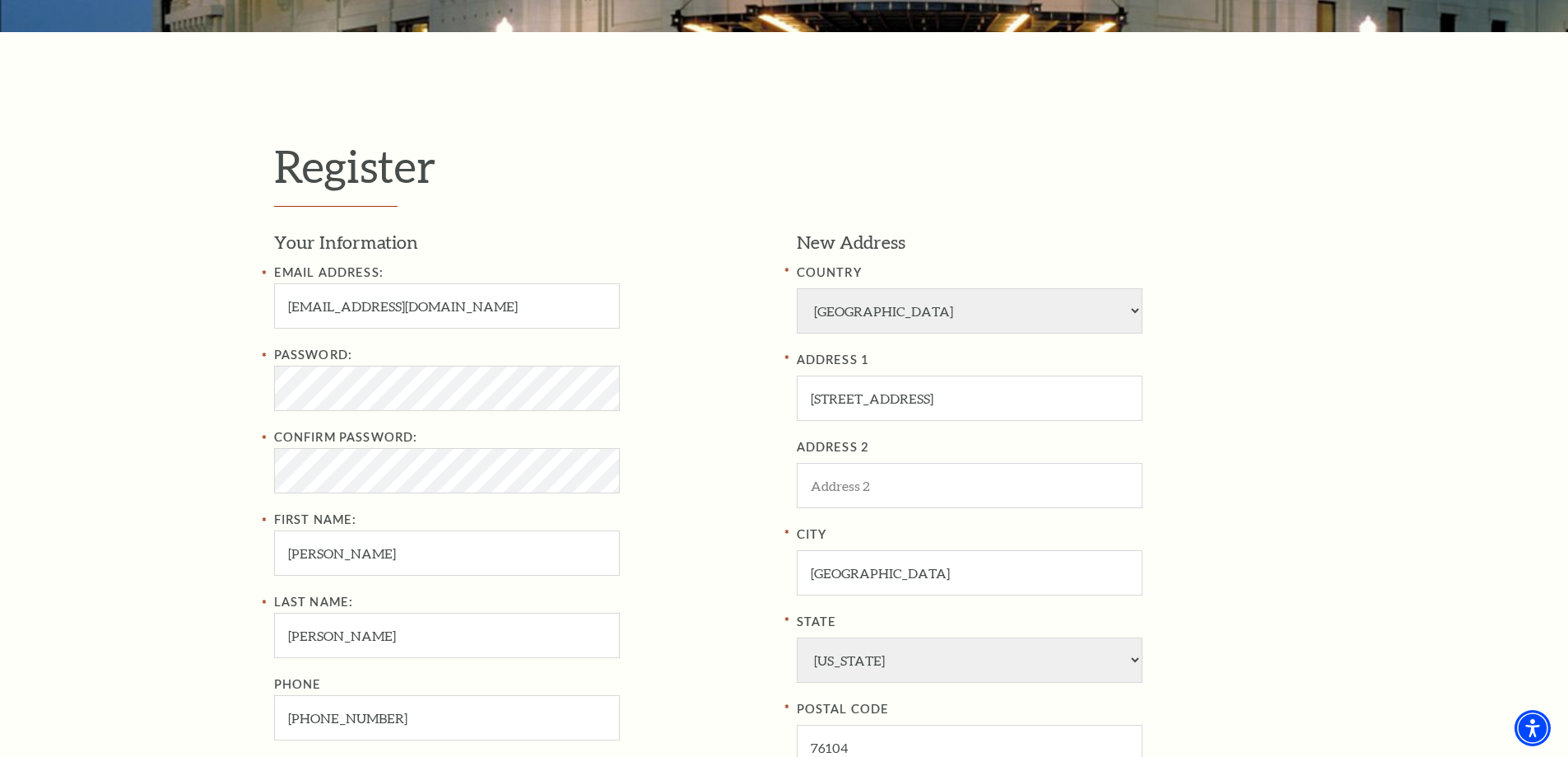
scroll to position [330, 0]
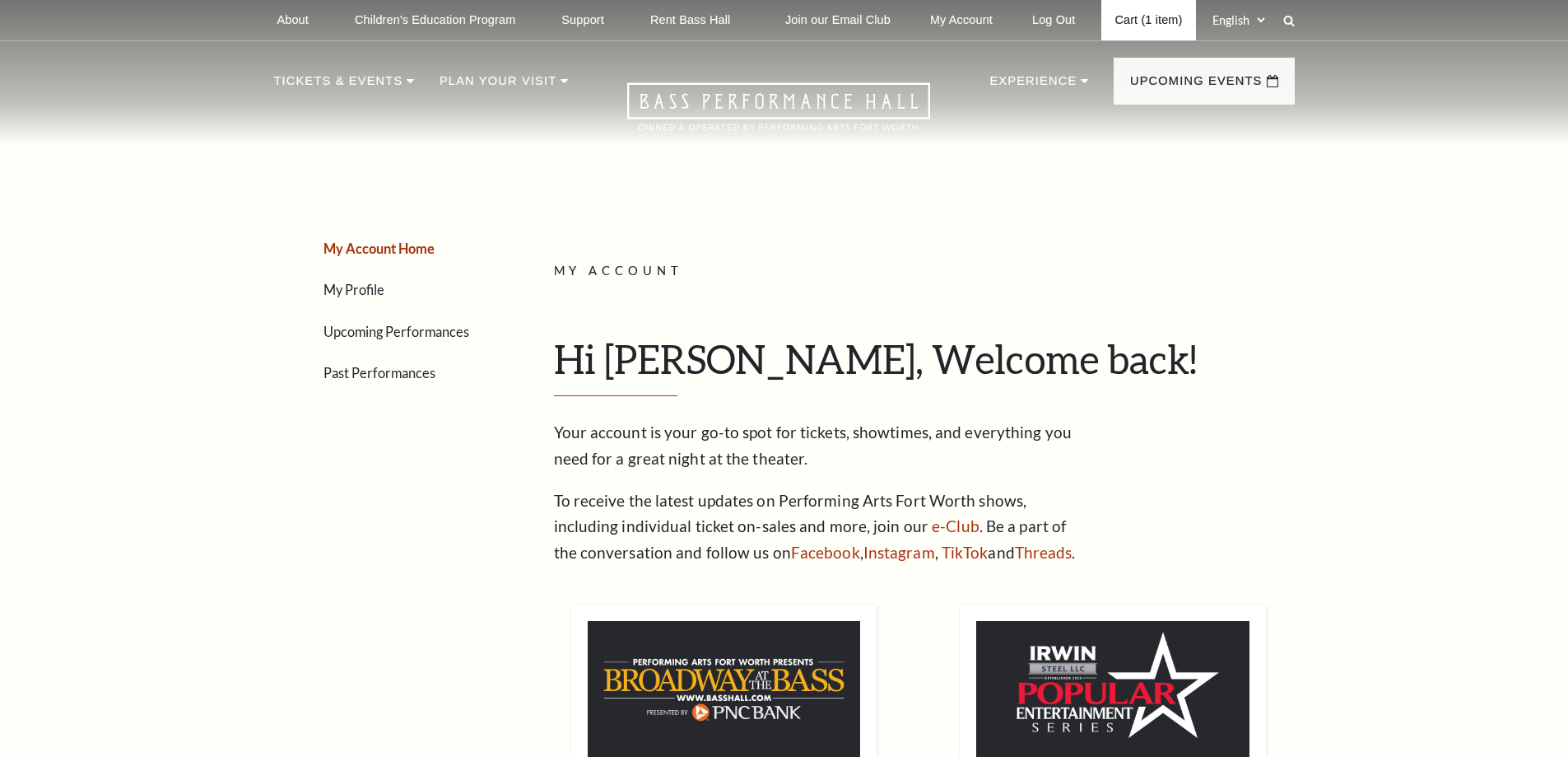
click at [1150, 23] on link "Cart (1 item)" at bounding box center [1148, 20] width 94 height 40
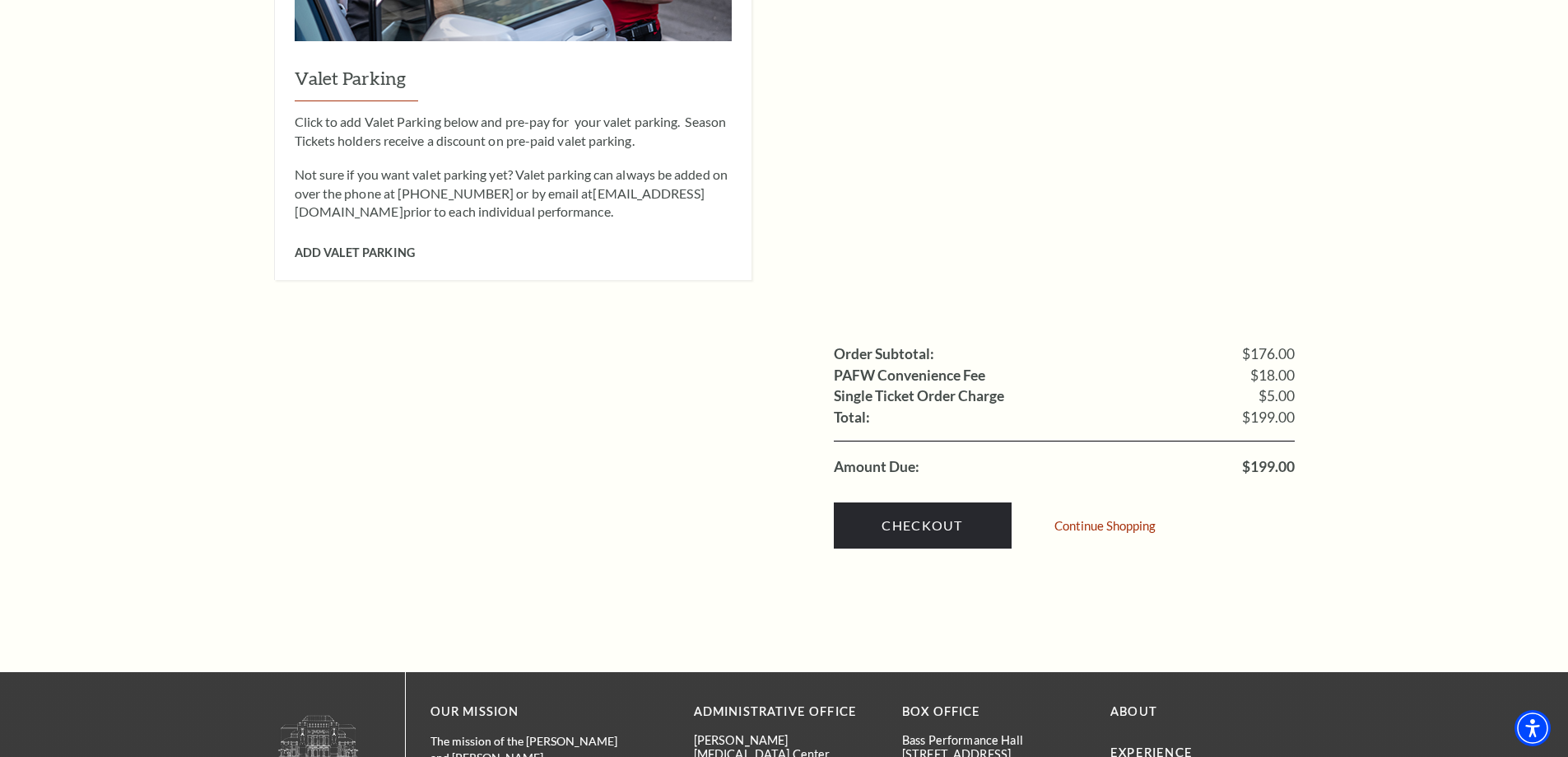
scroll to position [1400, 0]
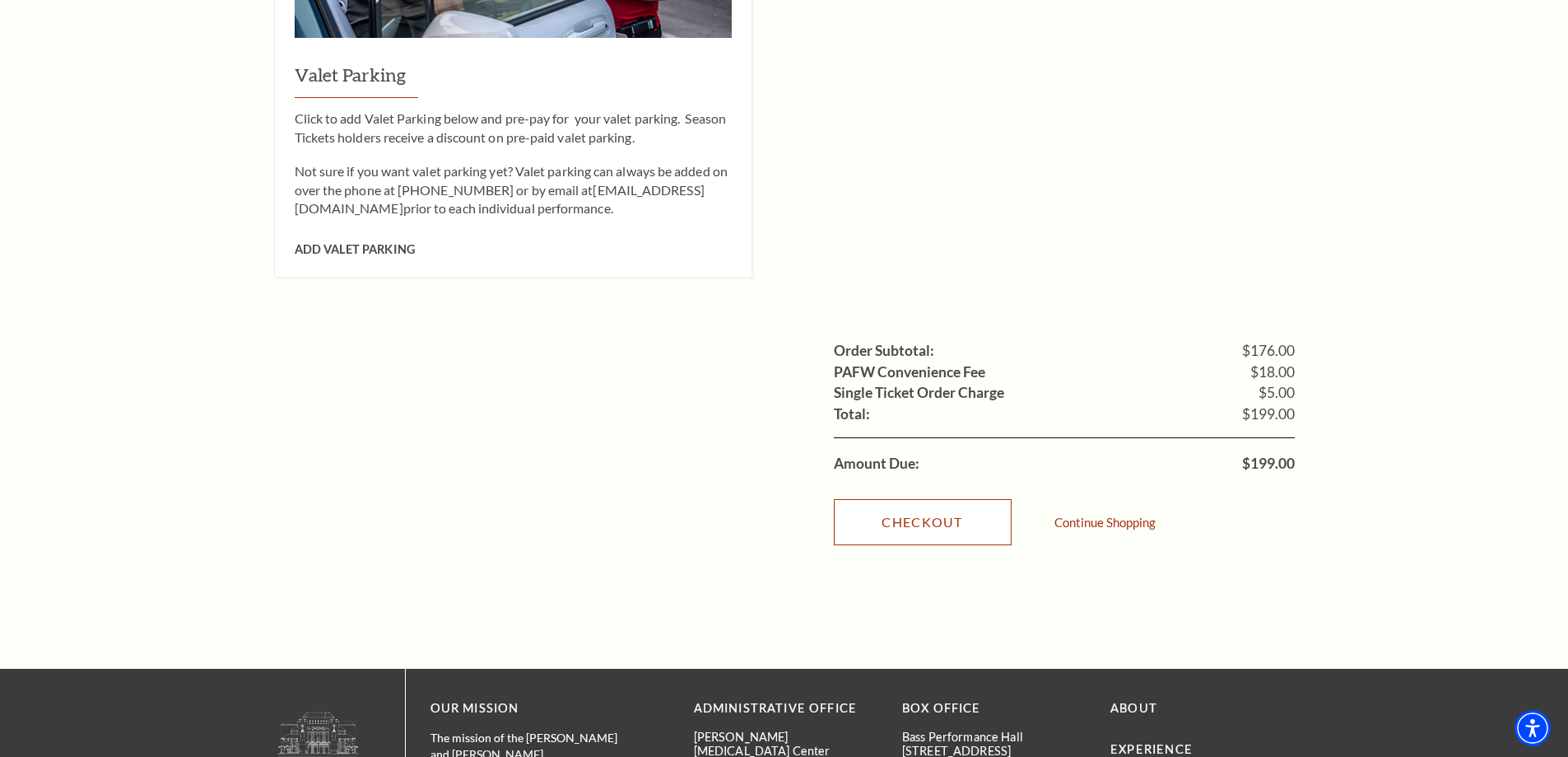
click at [922, 499] on link "Checkout" at bounding box center [923, 522] width 178 height 46
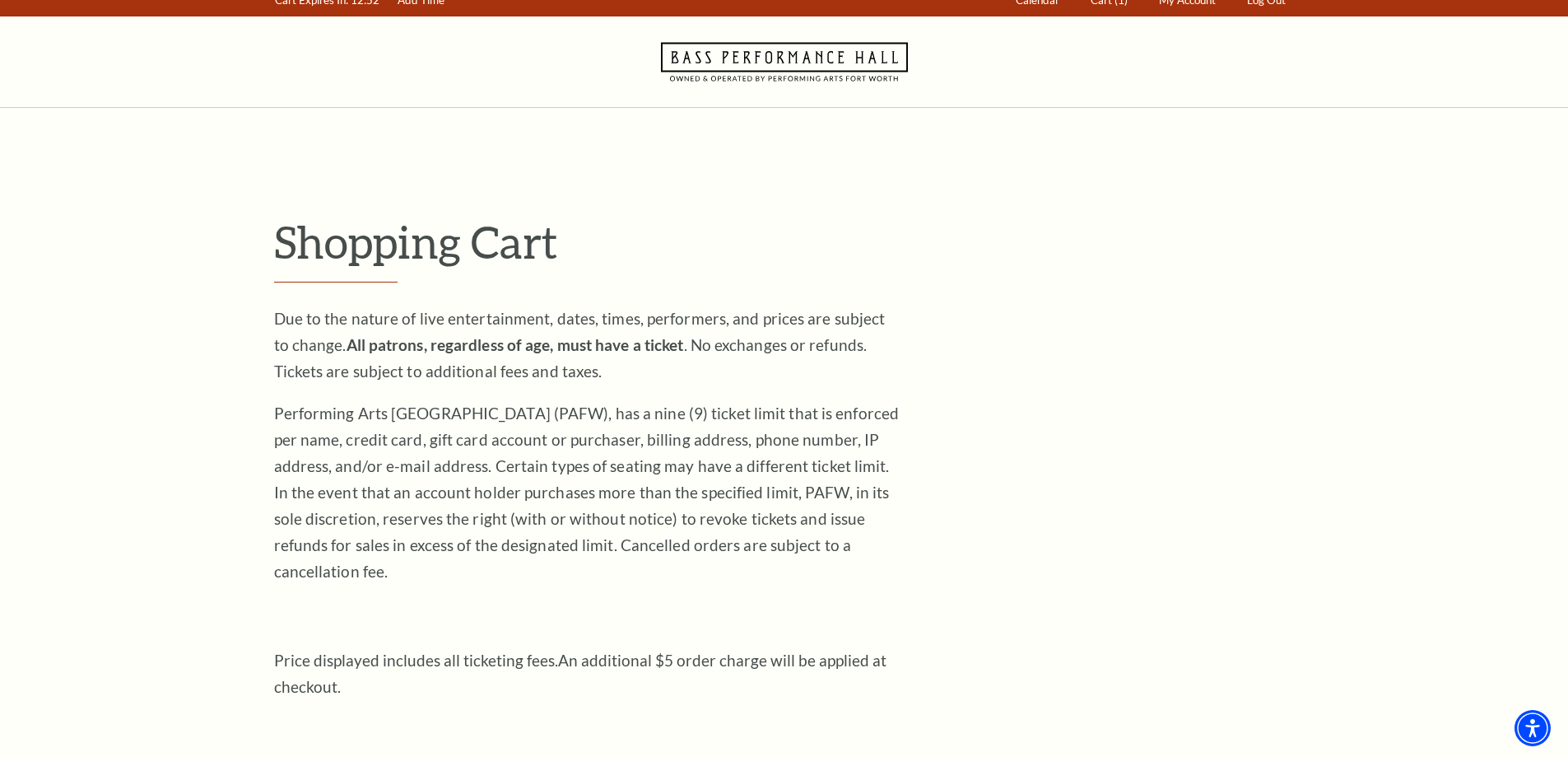
scroll to position [0, 0]
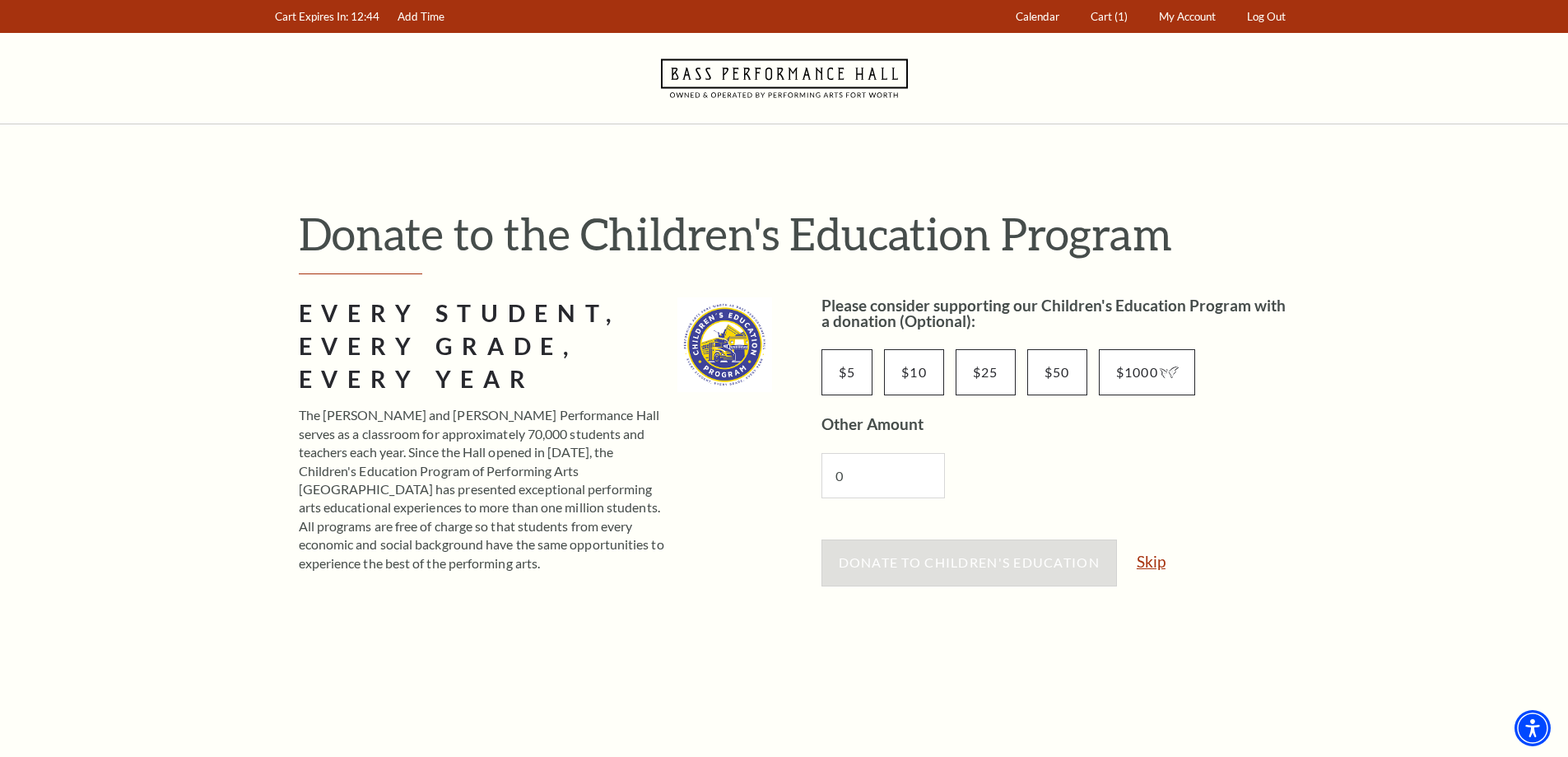
click at [1155, 568] on link "Skip" at bounding box center [1151, 562] width 29 height 15
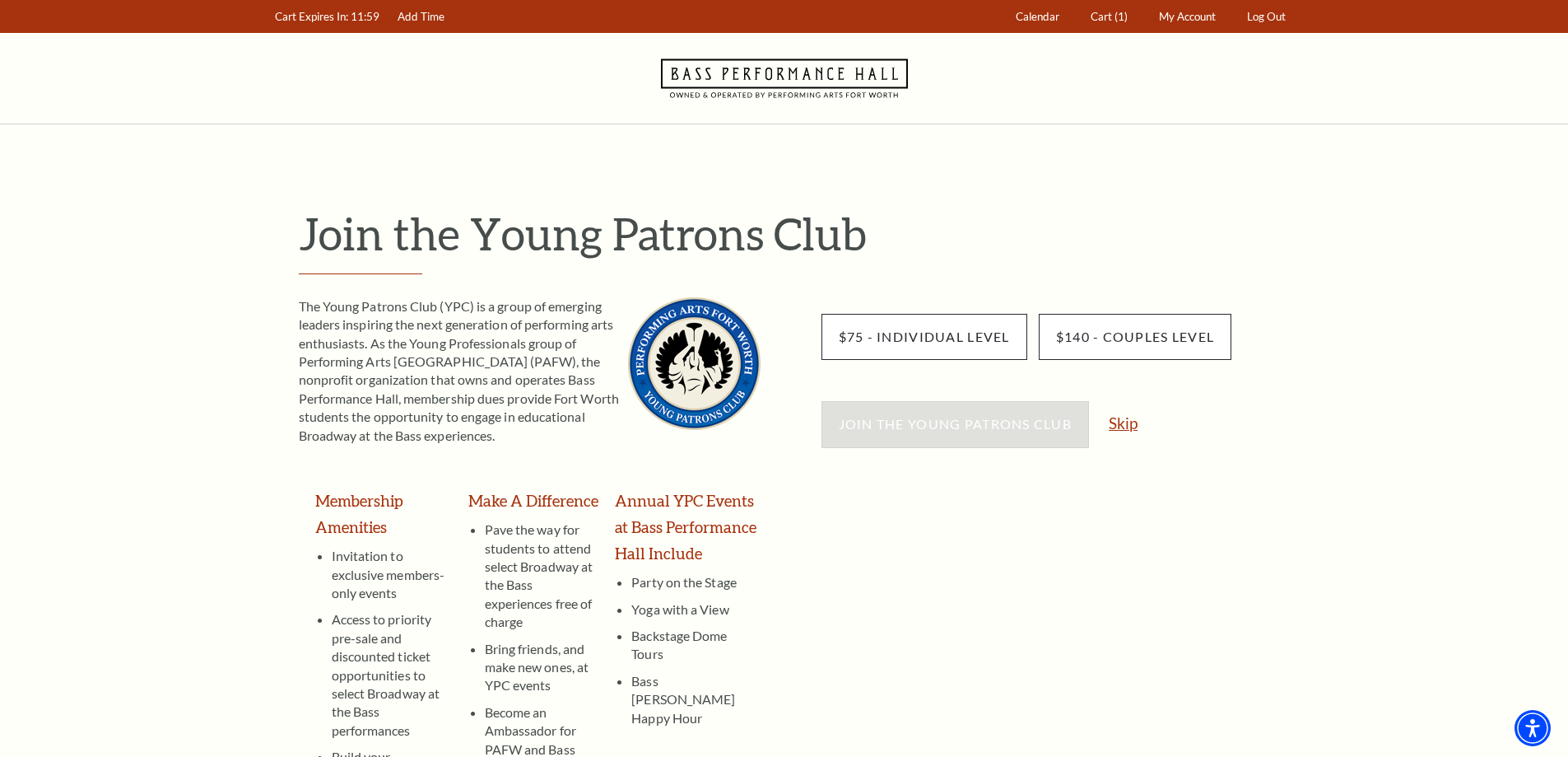
click at [1125, 424] on link "Skip" at bounding box center [1124, 423] width 29 height 15
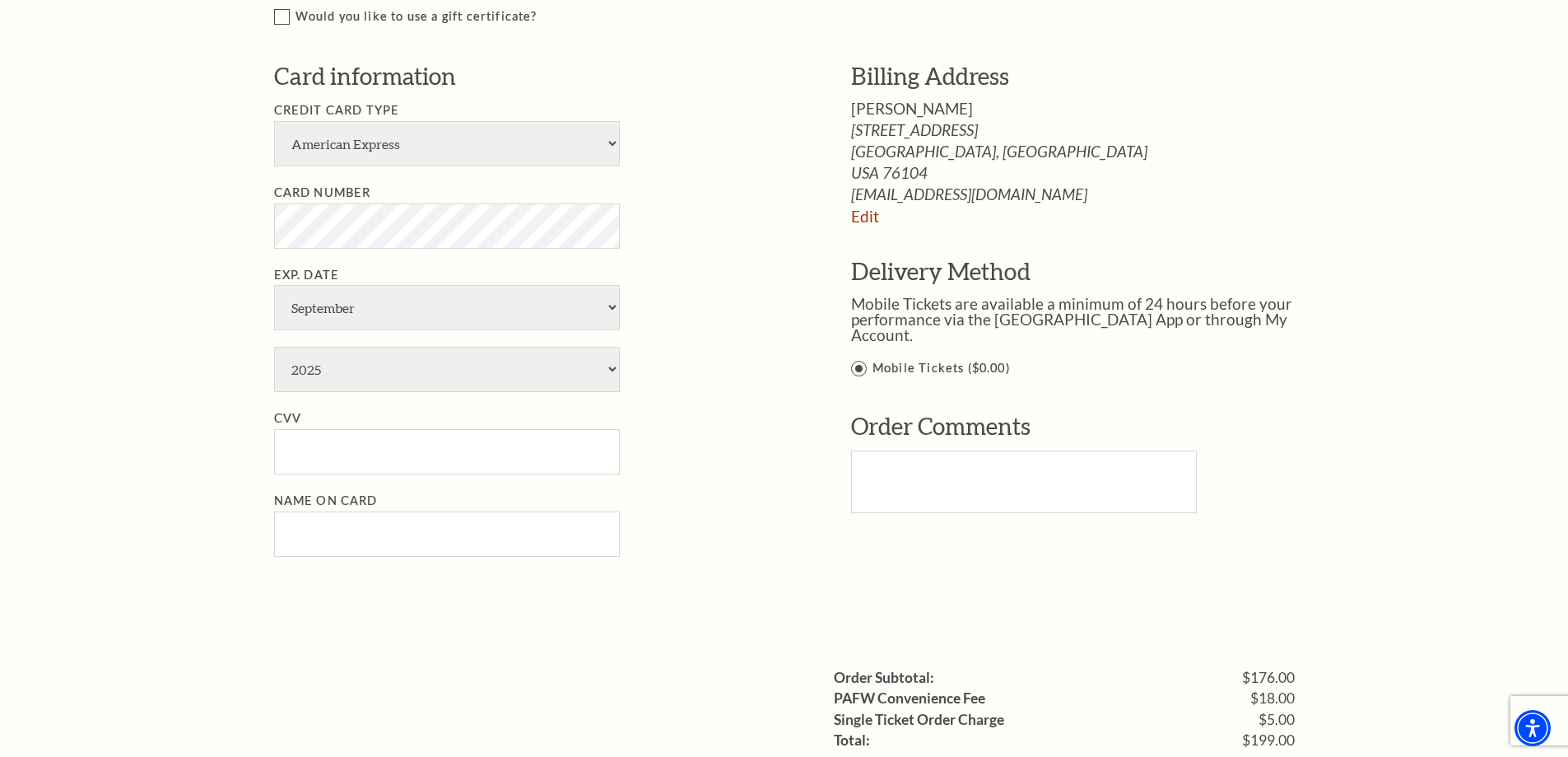
scroll to position [906, 0]
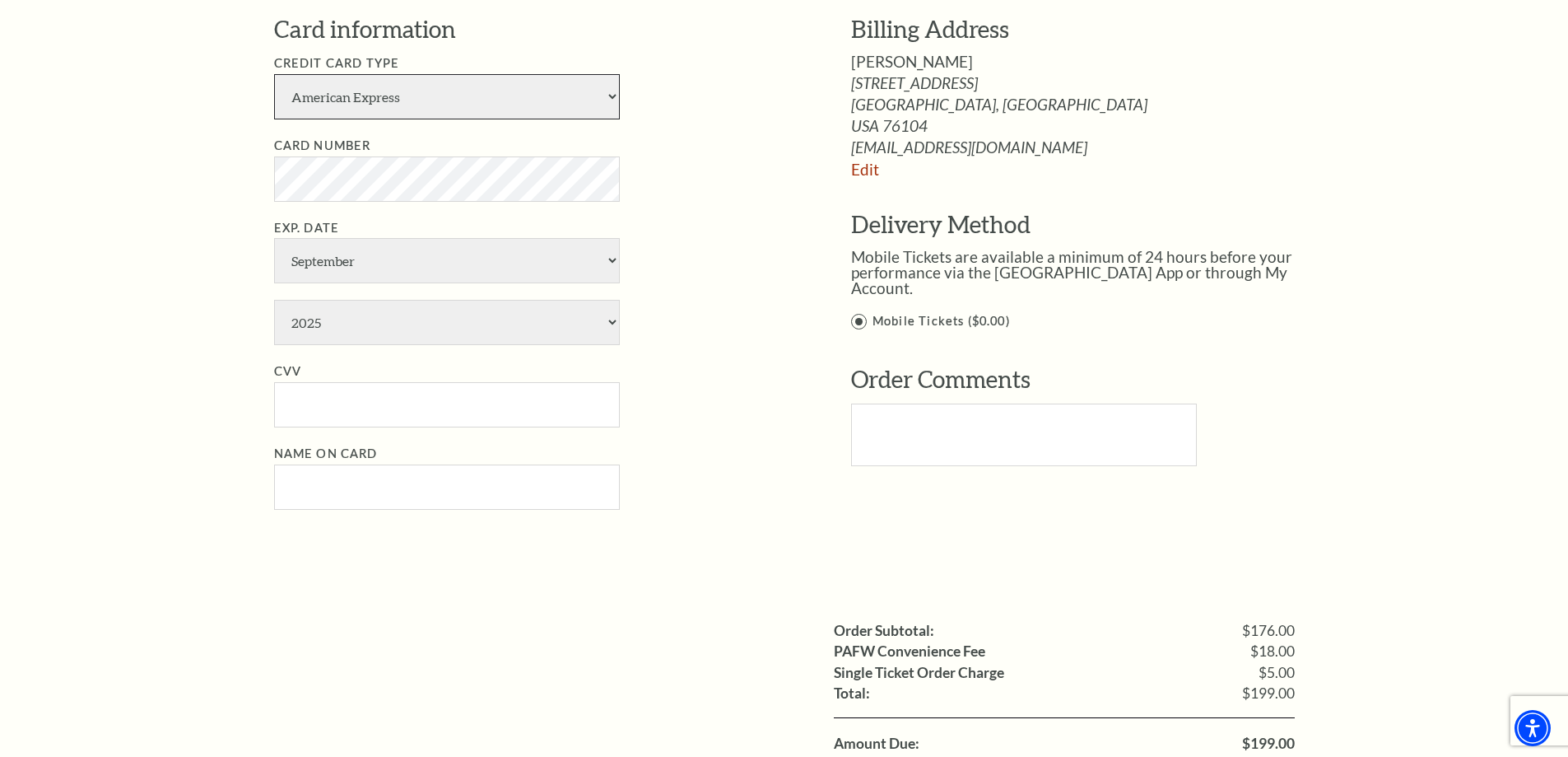
click at [390, 106] on select "American Express Visa Master Card Discover" at bounding box center [446, 96] width 346 height 45
select select "24"
click at [274, 74] on select "American Express Visa Master Card Discover" at bounding box center [446, 96] width 346 height 45
click at [347, 268] on select "January February March April May June July August September October November De…" at bounding box center [446, 260] width 346 height 45
select select "11"
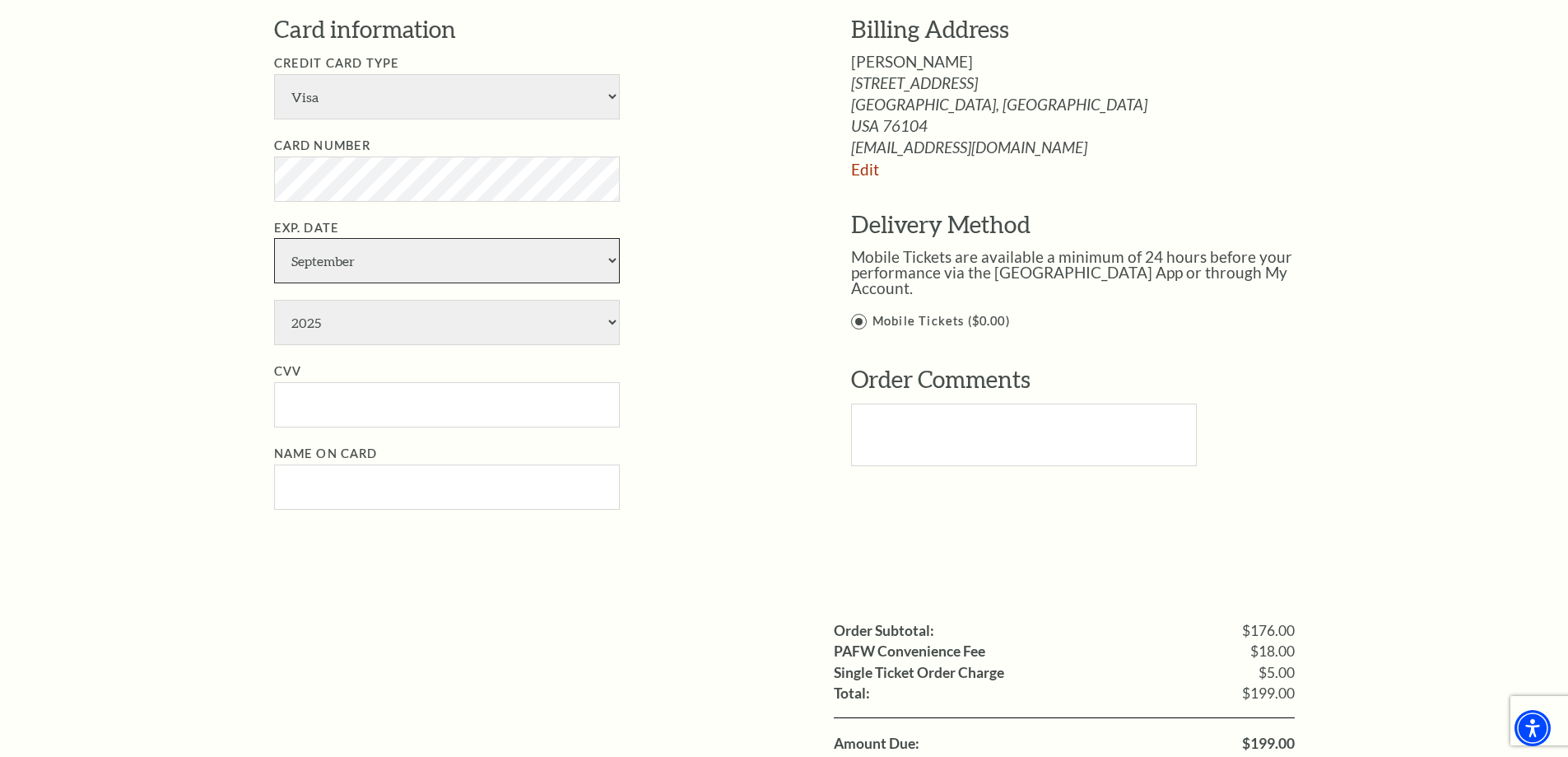
click at [274, 238] on select "January February March April May June July August September October November De…" at bounding box center [446, 260] width 346 height 45
click at [344, 346] on ul "Credit Card Type American Express Visa Master Card Discover Card Number Exp. Da…" at bounding box center [537, 282] width 528 height 456
click at [349, 332] on select "2025 2026 2027 2028 2029 2030 2031 2032 2033 2034" at bounding box center [446, 322] width 346 height 45
select select "2030"
click at [274, 300] on select "2025 2026 2027 2028 2029 2030 2031 2032 2033 2034" at bounding box center [446, 322] width 346 height 45
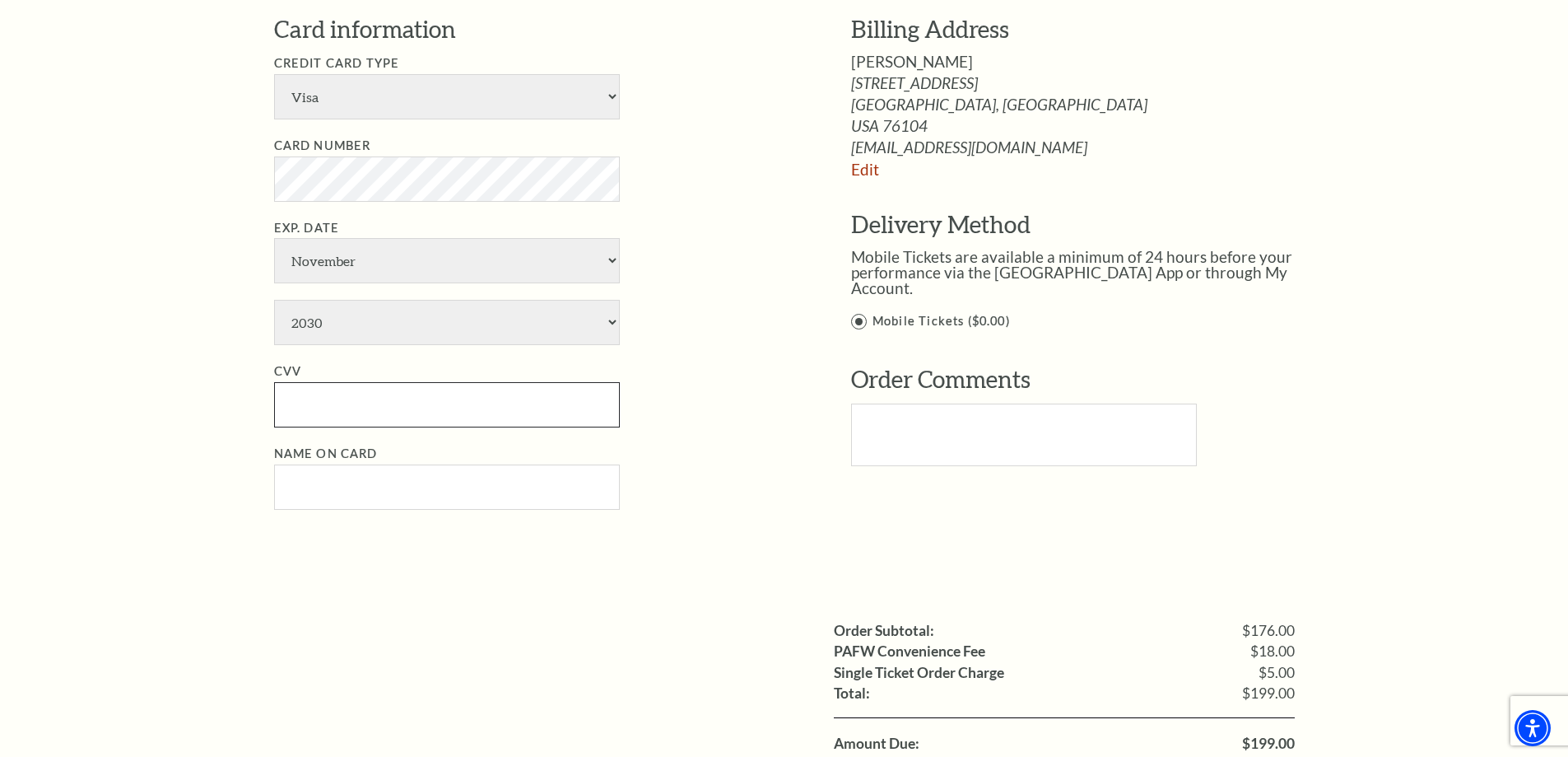
click at [337, 424] on input "CVV" at bounding box center [446, 404] width 346 height 45
type input "961"
click at [352, 495] on input "Name on Card" at bounding box center [446, 487] width 346 height 45
paste input "Steven Lucas"
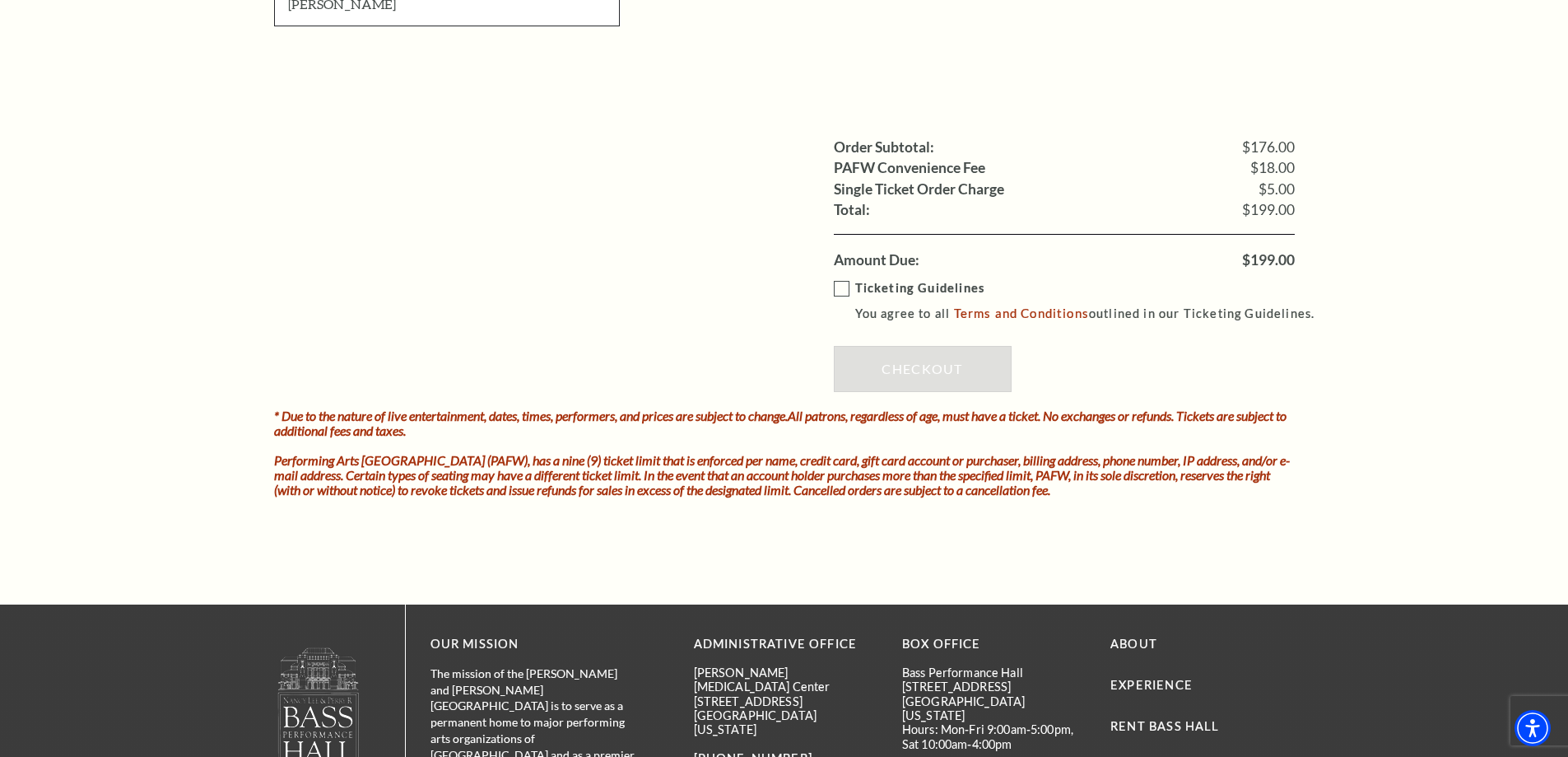
scroll to position [1400, 0]
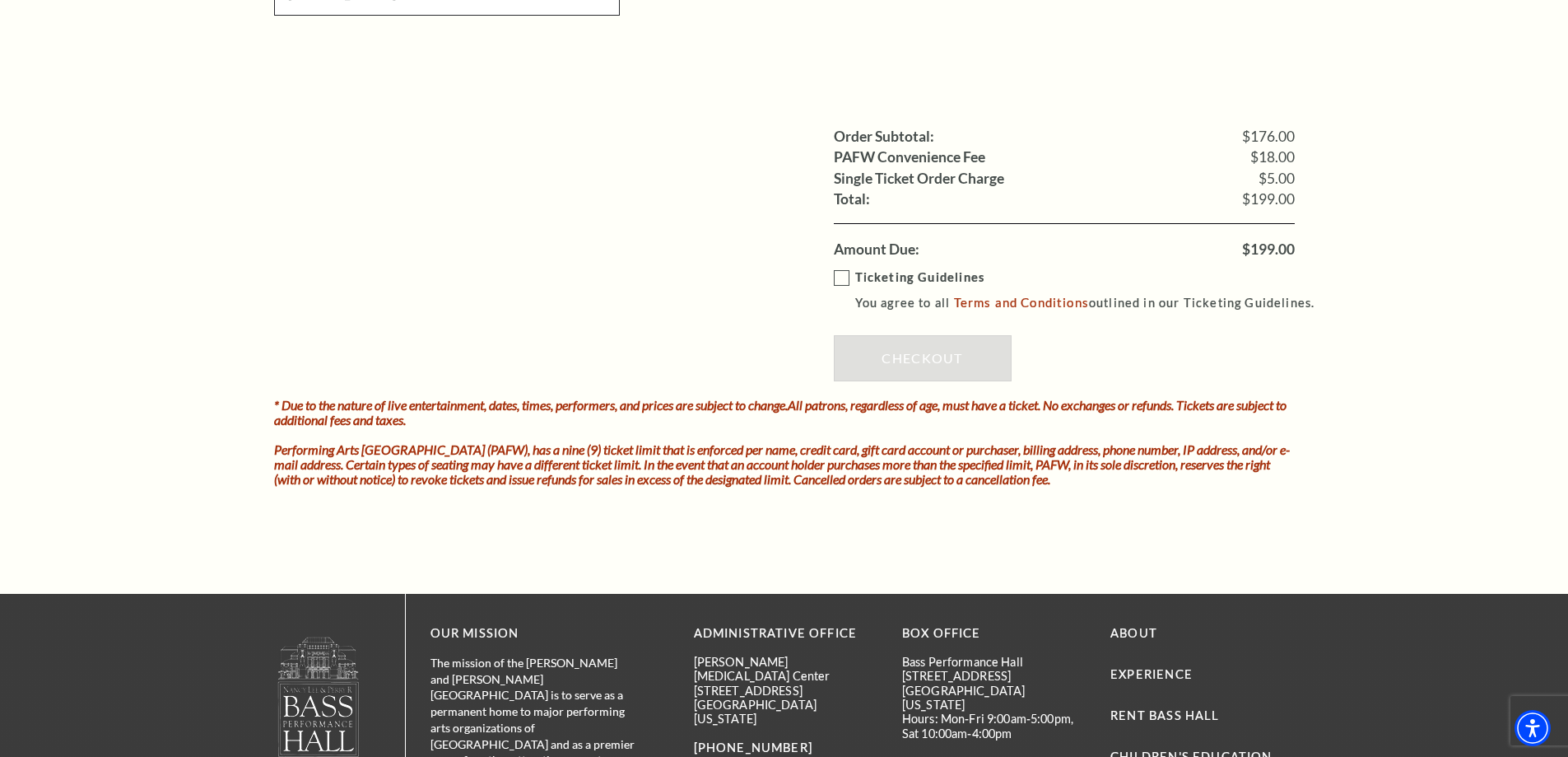
type input "Steven Lucas"
click at [837, 283] on label "Ticketing Guidelines You agree to all Terms and Conditions outlined in our Tick…" at bounding box center [1082, 289] width 496 height 45
click at [0, 0] on input "Ticketing Guidelines You agree to all Terms and Conditions outlined in our Tick…" at bounding box center [0, 0] width 0 height 0
click at [881, 356] on link "Checkout" at bounding box center [923, 358] width 178 height 46
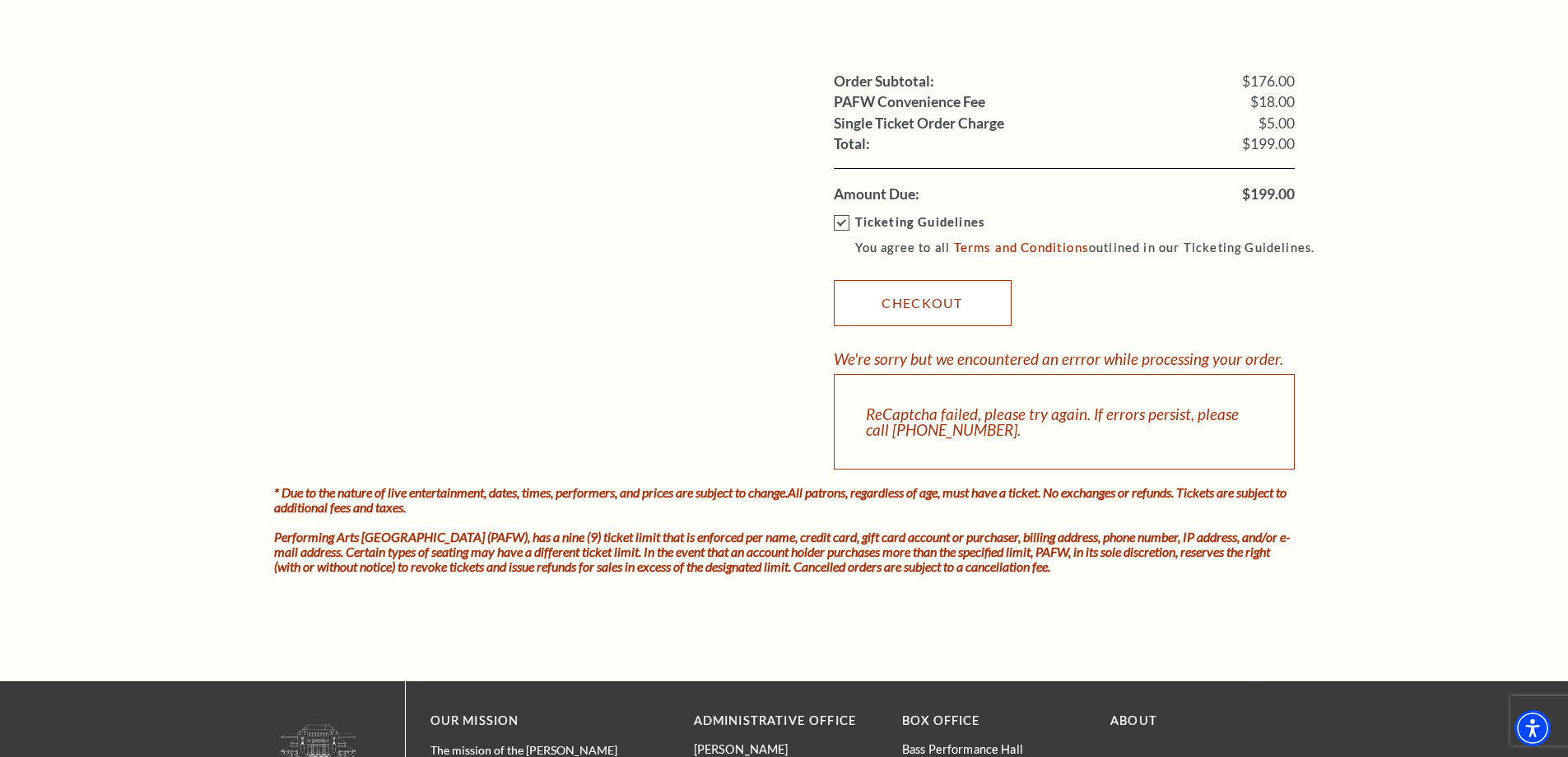
scroll to position [1482, 0]
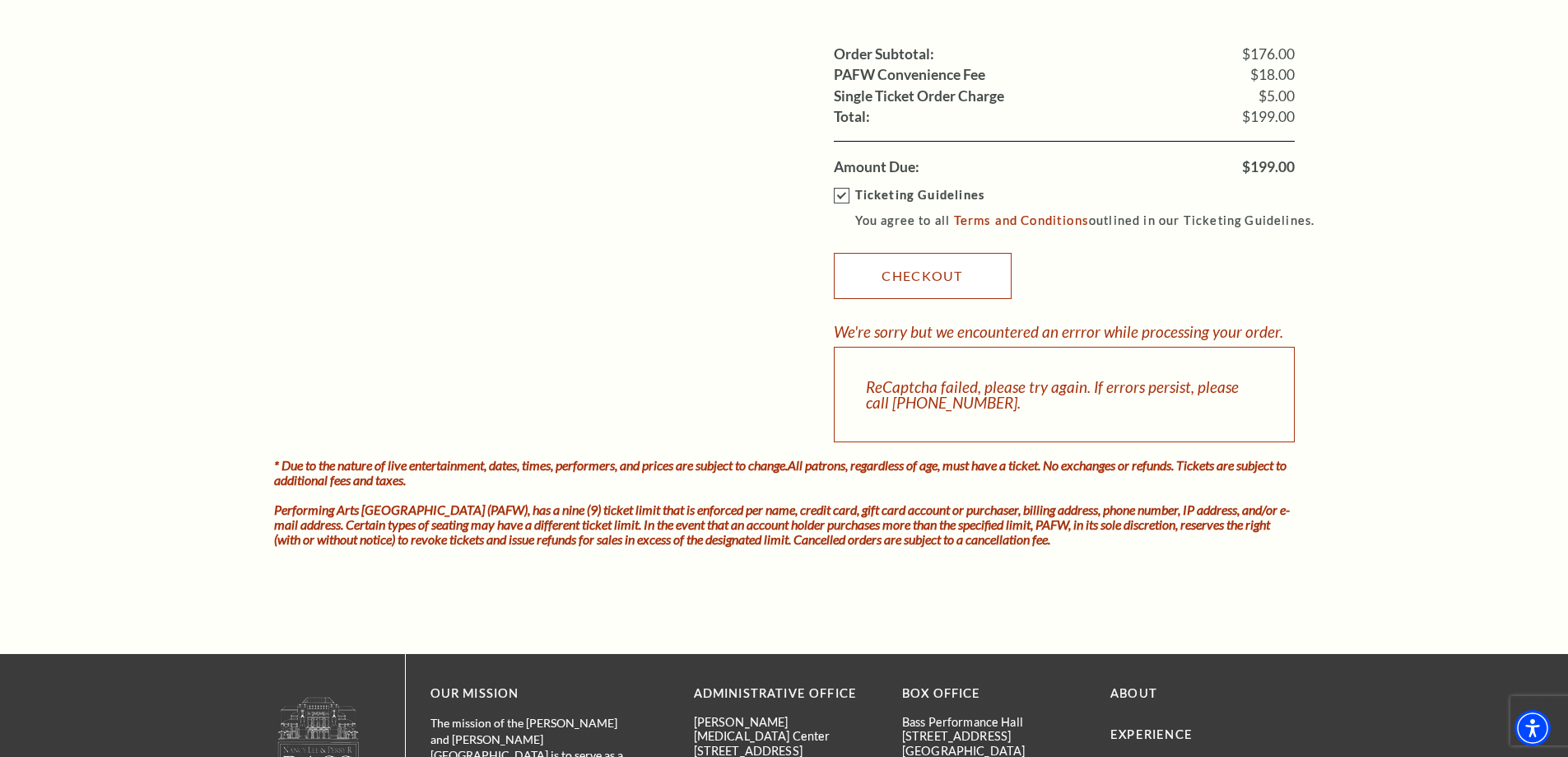
click at [943, 268] on link "Checkout" at bounding box center [923, 276] width 178 height 46
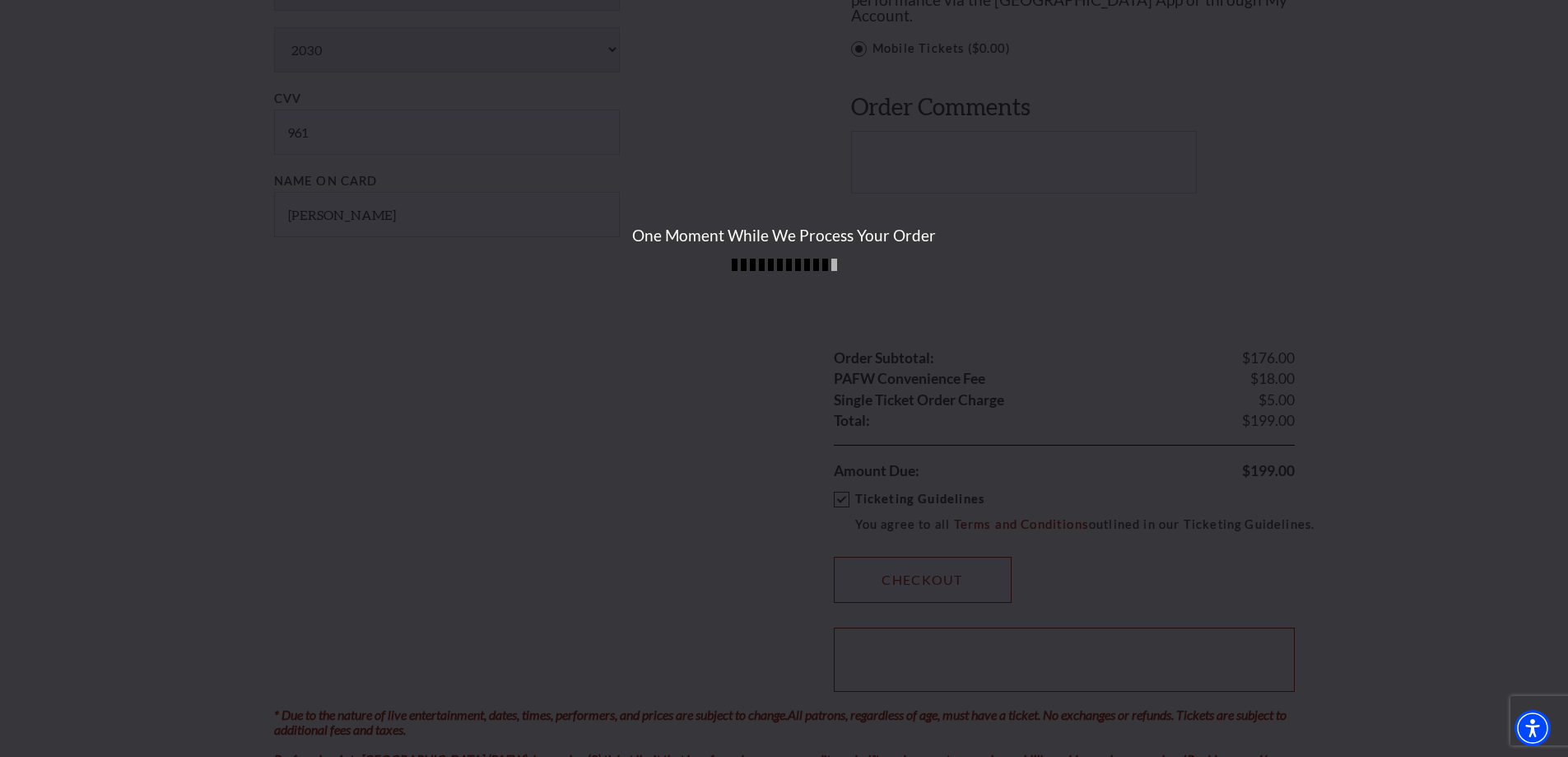
scroll to position [1153, 0]
